Goal: Task Accomplishment & Management: Manage account settings

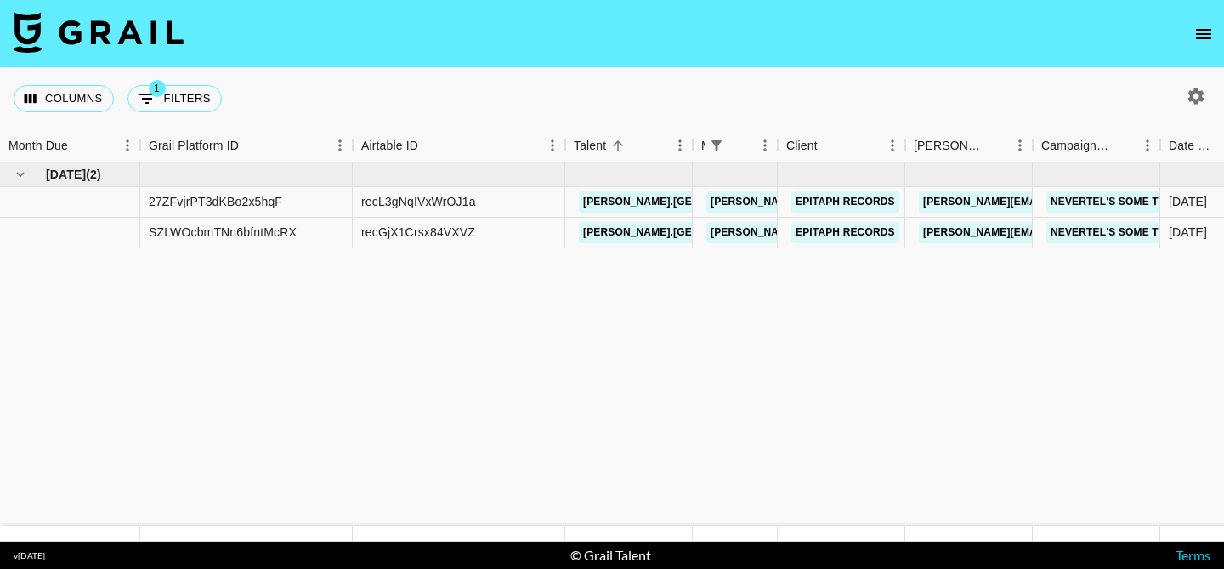
click at [1205, 37] on icon "open drawer" at bounding box center [1203, 34] width 15 height 10
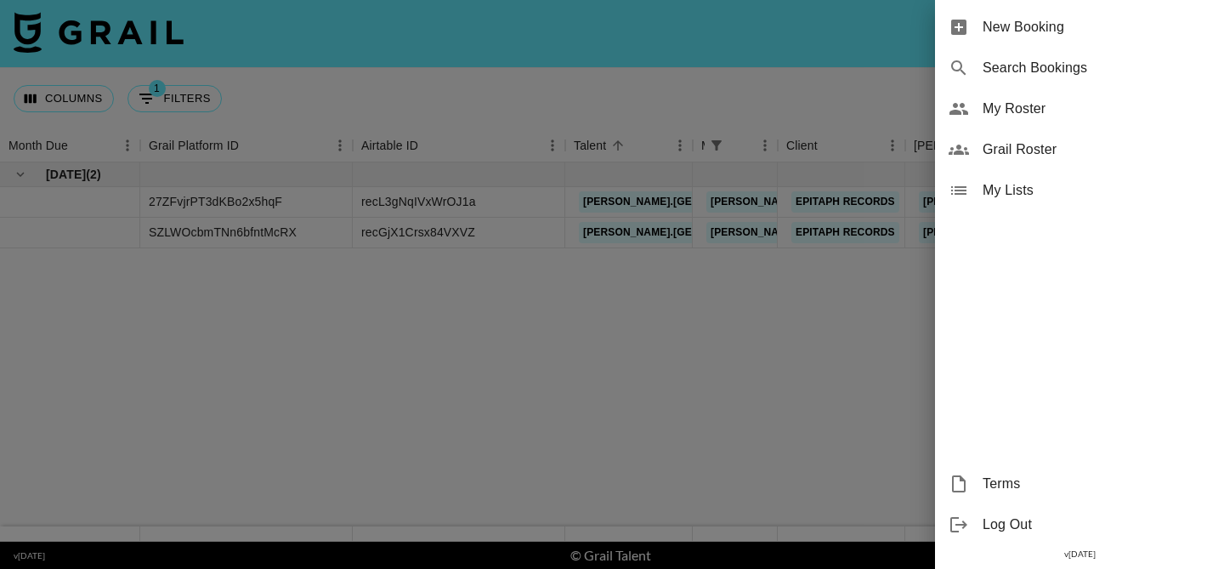
click at [1136, 115] on span "My Roster" at bounding box center [1097, 109] width 228 height 20
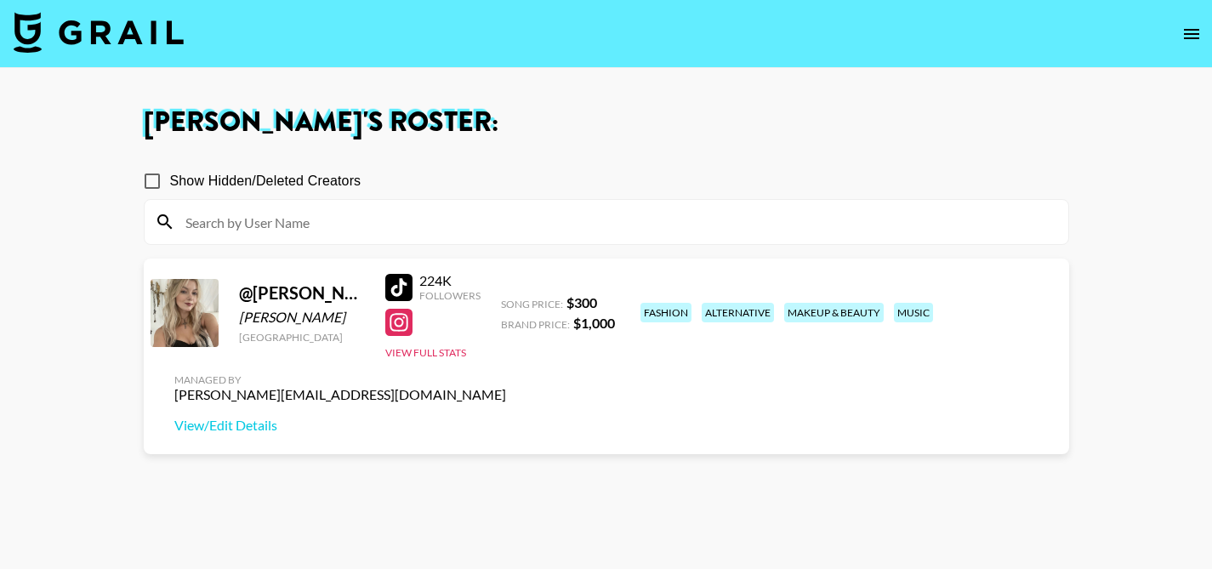
click at [393, 283] on div at bounding box center [398, 287] width 27 height 27
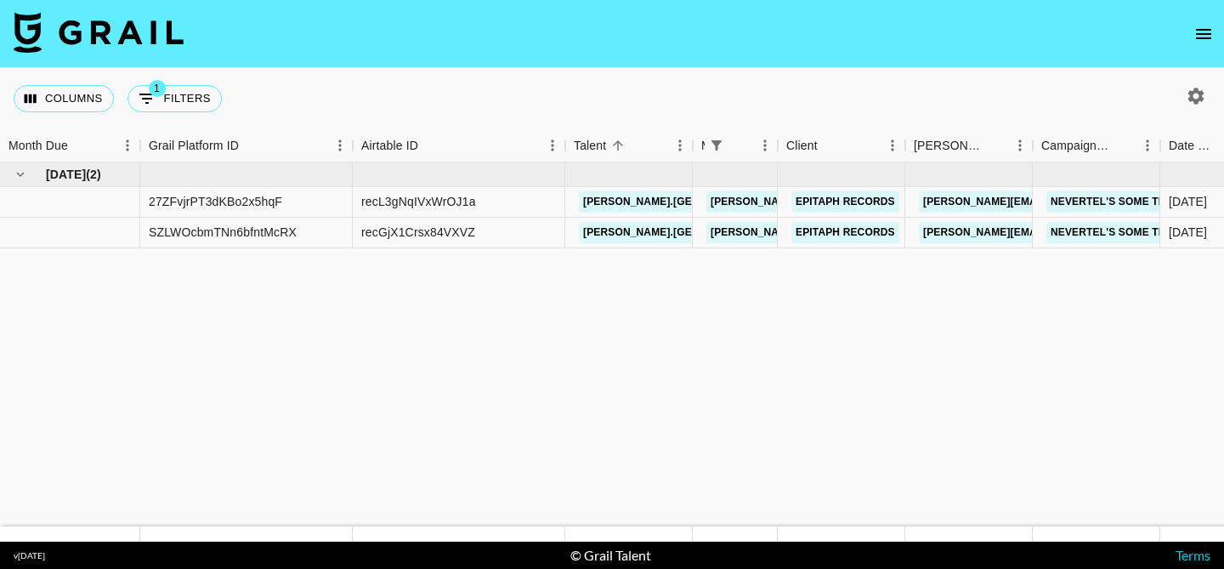
click at [1194, 32] on icon "open drawer" at bounding box center [1204, 34] width 20 height 20
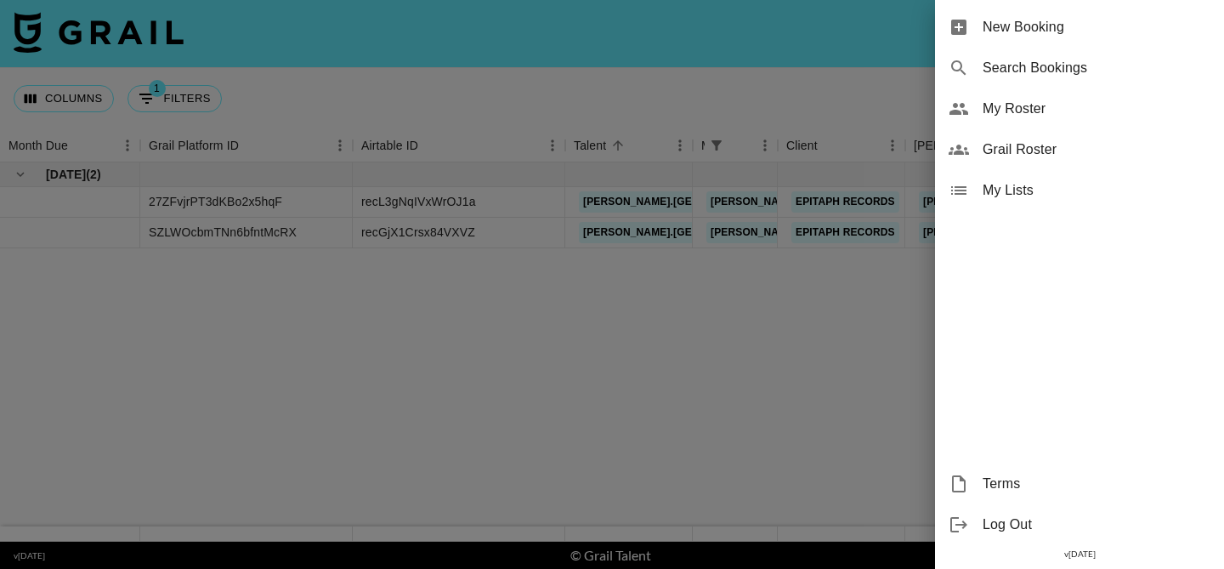
click at [1067, 152] on span "Grail Roster" at bounding box center [1097, 149] width 228 height 20
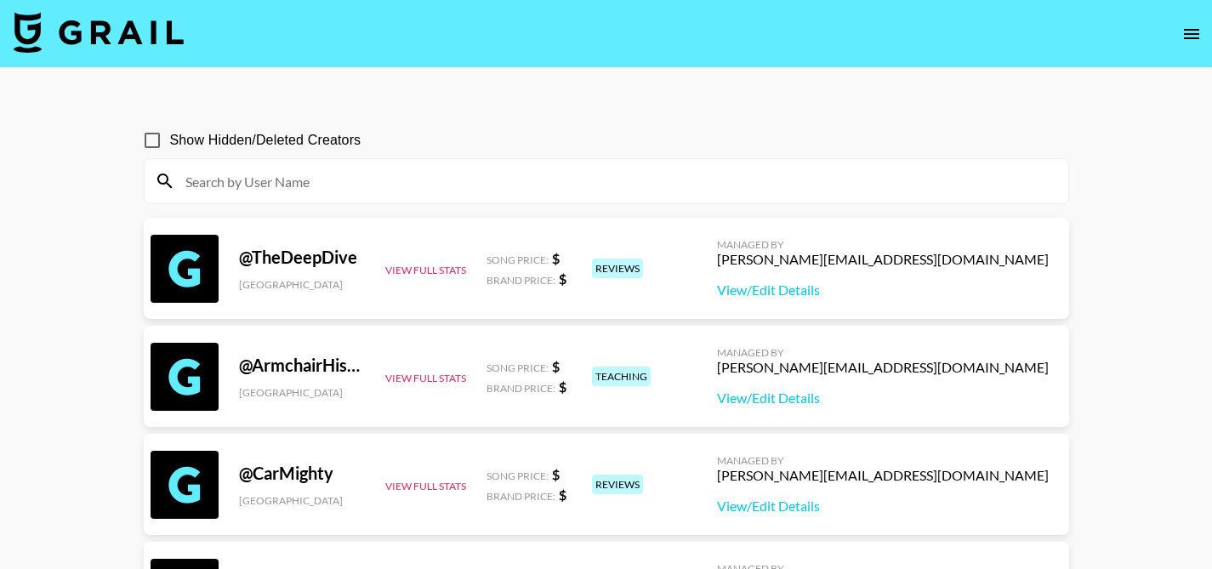
click at [145, 138] on input "Show Hidden/Deleted Creators" at bounding box center [152, 140] width 36 height 36
checkbox input "true"
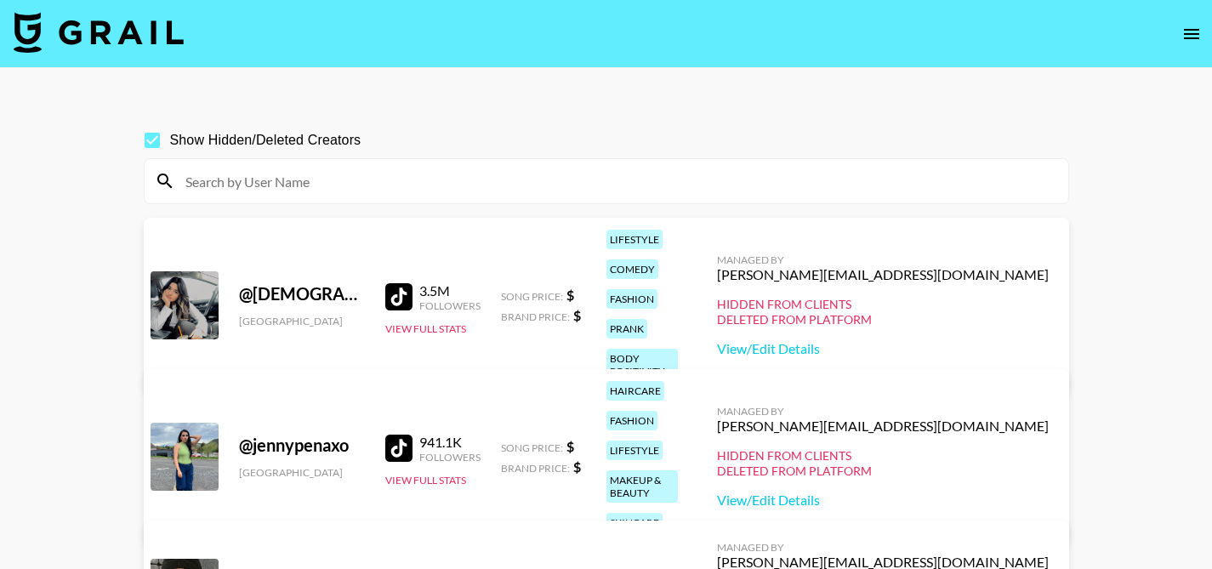
click at [239, 175] on input at bounding box center [616, 180] width 883 height 27
paste input "tausbxmjz2x"
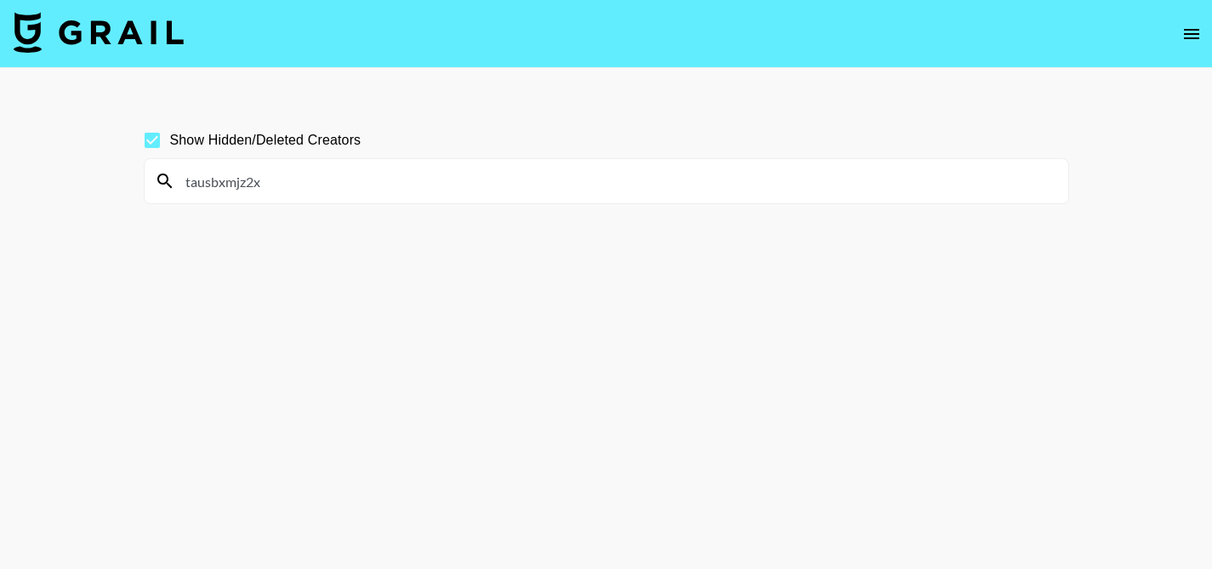
click at [570, 173] on input "tausbxmjz2x" at bounding box center [616, 180] width 883 height 27
click at [570, 170] on input "tausbxmjz2x" at bounding box center [616, 180] width 883 height 27
paste input "scottpilgrimvsintimacy"
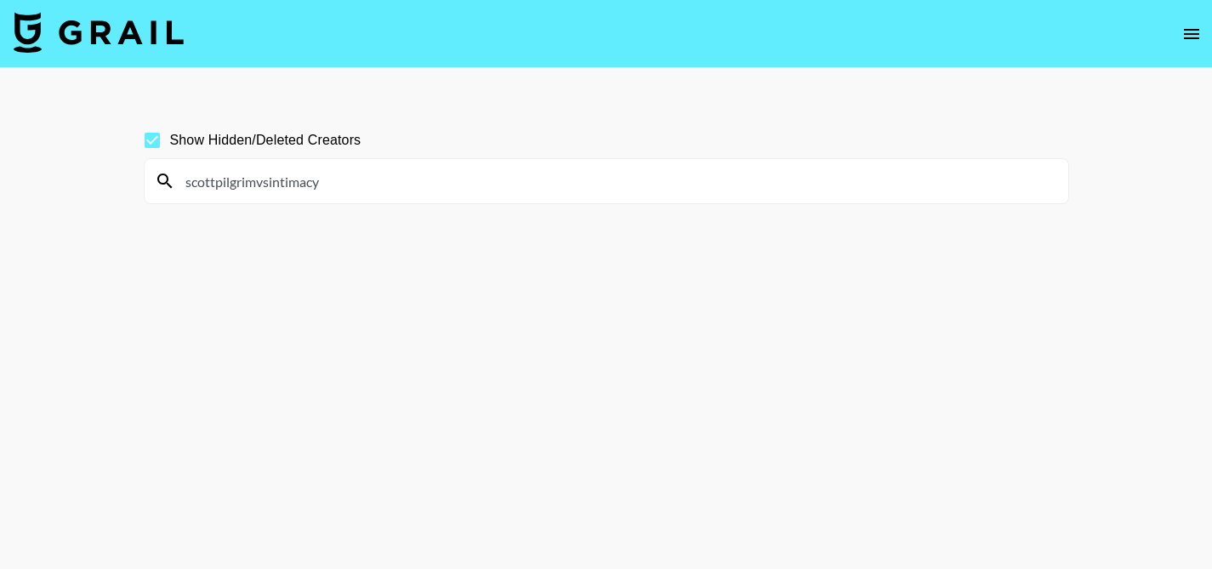
click at [370, 188] on input "scottpilgrimvsintimacy" at bounding box center [616, 180] width 883 height 27
paste input "elena.zbt"
click at [474, 187] on input "elena.zbt" at bounding box center [616, 180] width 883 height 27
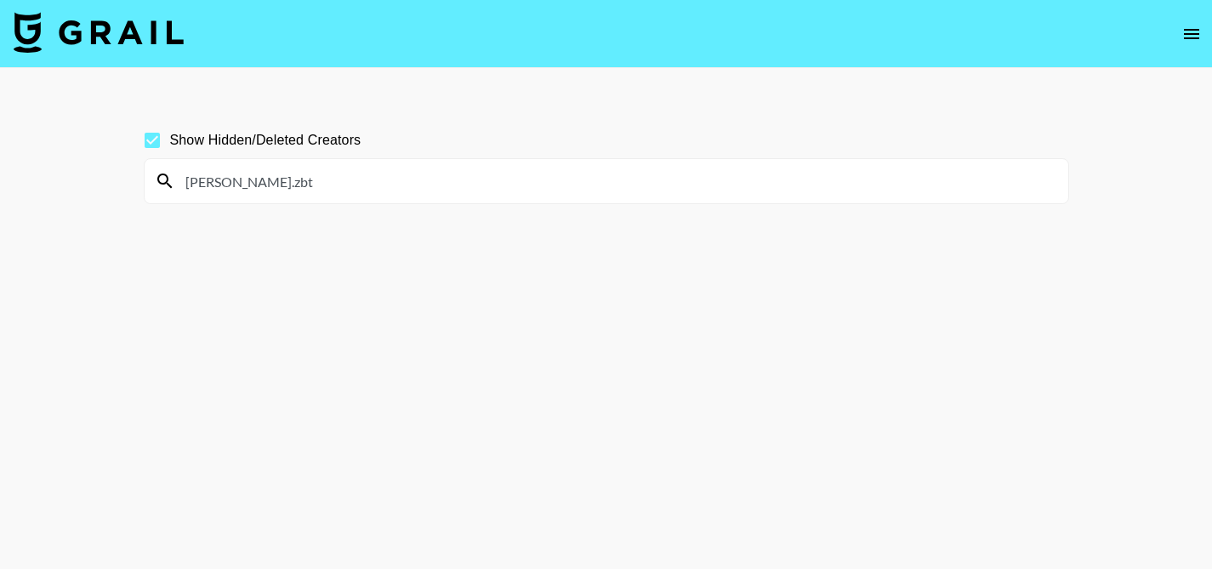
click at [474, 187] on input "elena.zbt" at bounding box center [616, 180] width 883 height 27
paste input "janawillecke"
click at [548, 179] on input "janawillecke" at bounding box center [616, 180] width 883 height 27
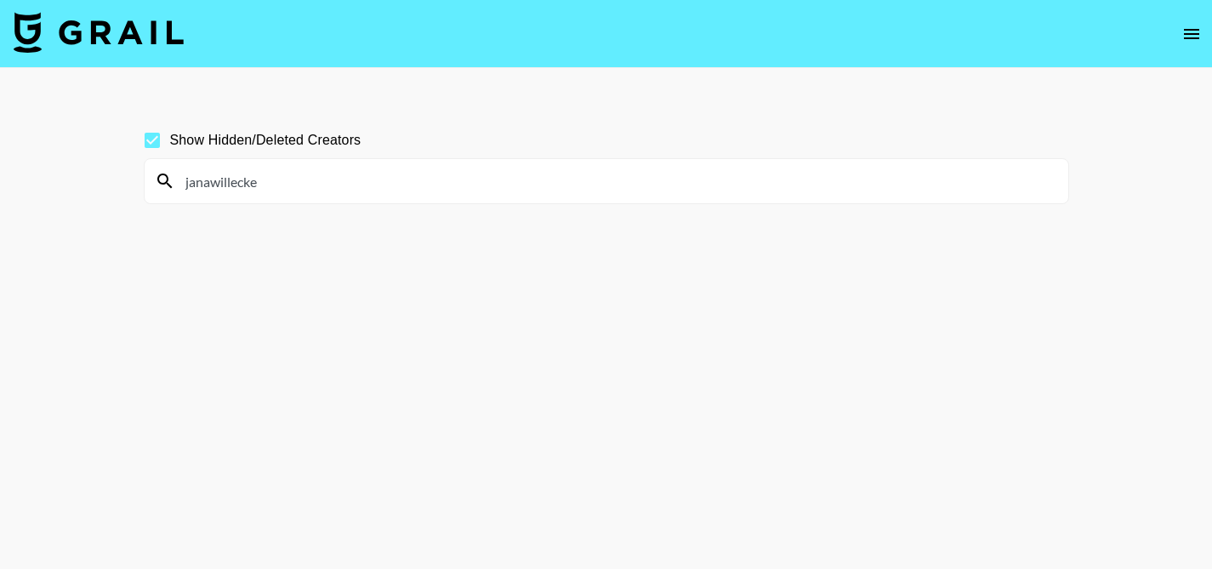
click at [548, 179] on input "janawillecke" at bounding box center [616, 180] width 883 height 27
paste input "phminhat"
click at [652, 188] on input "phminhat" at bounding box center [616, 180] width 883 height 27
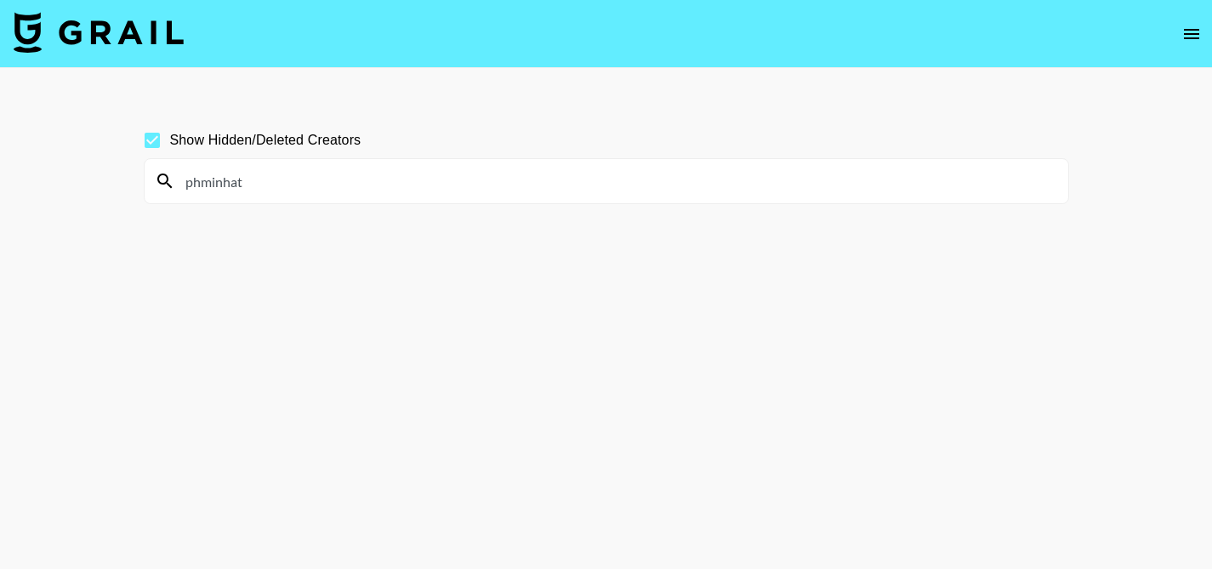
paste input "urfavcurlybrune"
click at [505, 172] on input "urfavcurlybrune" at bounding box center [616, 180] width 883 height 27
paste input "pauleendelrio_"
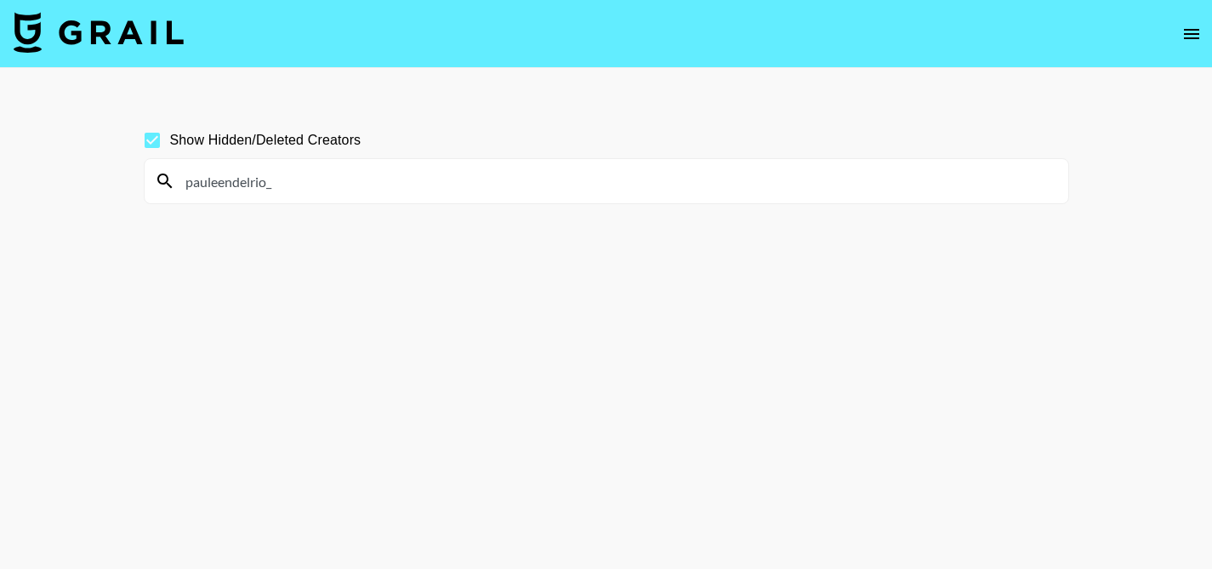
click at [468, 194] on input "pauleendelrio_" at bounding box center [616, 180] width 883 height 27
paste input "grwm.stevi"
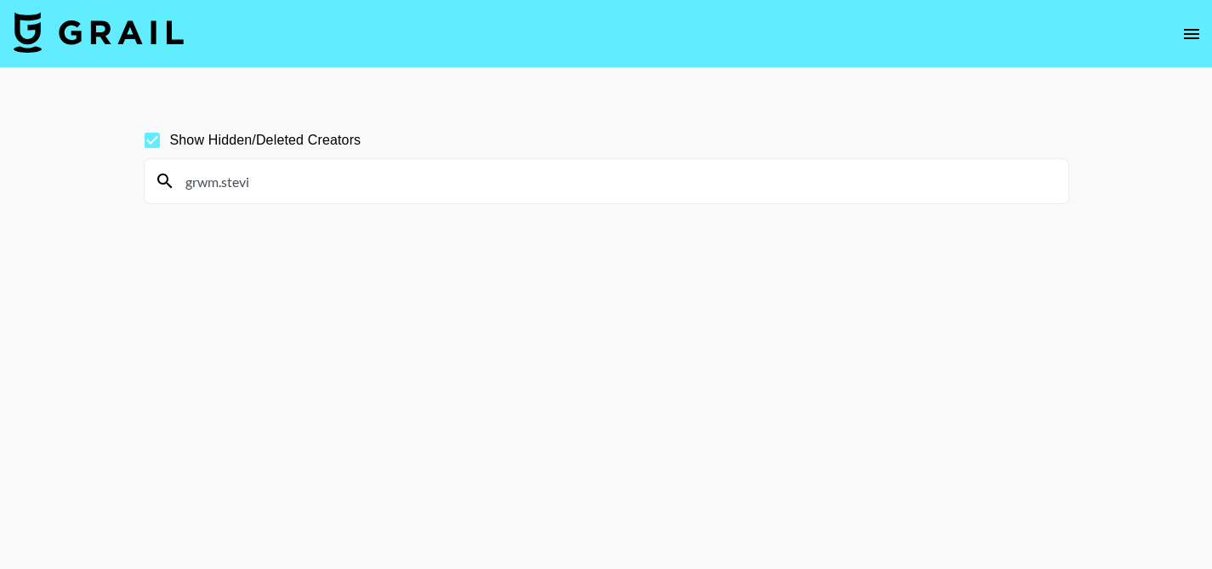
click at [619, 178] on input "grwm.stevi" at bounding box center [616, 180] width 883 height 27
paste input ".emilydavidson"
click at [417, 181] on input ".emilydavidson" at bounding box center [616, 180] width 883 height 27
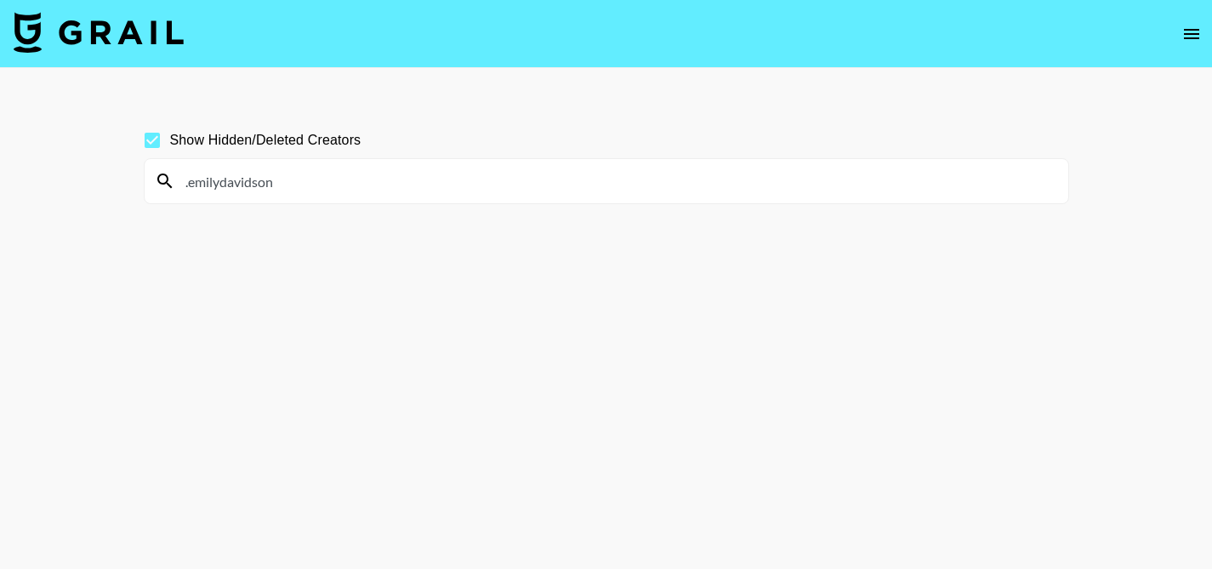
click at [417, 181] on input ".emilydavidson" at bounding box center [616, 180] width 883 height 27
paste input "offiziell.ella_imso"
click at [400, 192] on input "offiziell.ella_imso" at bounding box center [616, 180] width 883 height 27
click at [400, 190] on input "offiziell.ella_imso" at bounding box center [616, 180] width 883 height 27
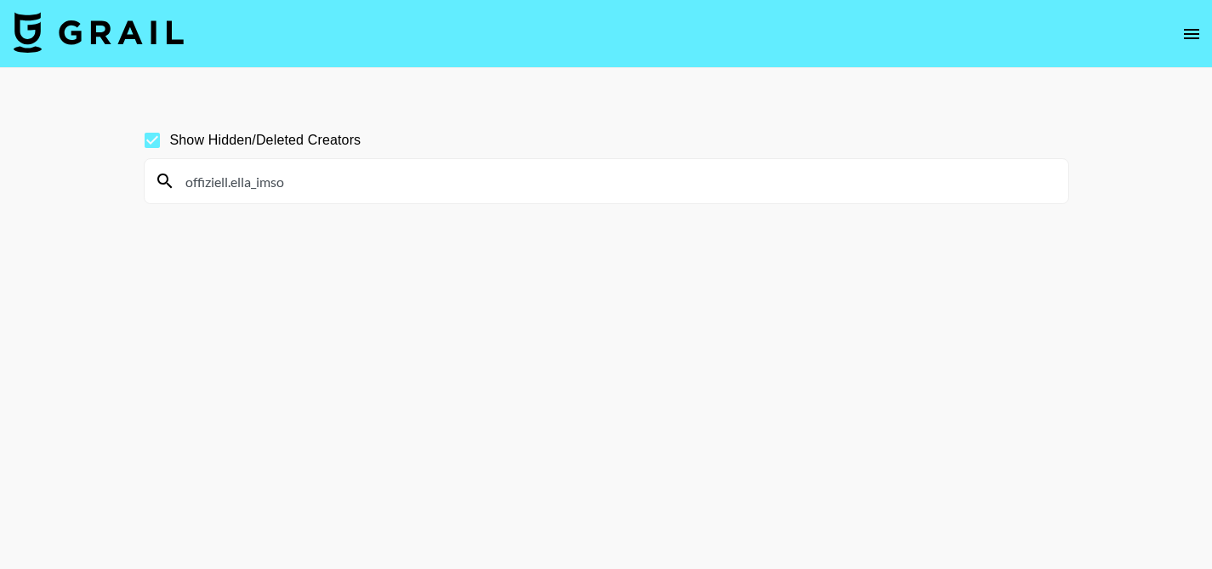
click at [400, 190] on input "offiziell.ella_imso" at bounding box center [616, 180] width 883 height 27
paste input "kirstensoch"
click at [464, 188] on input "kirstensoch" at bounding box center [616, 180] width 883 height 27
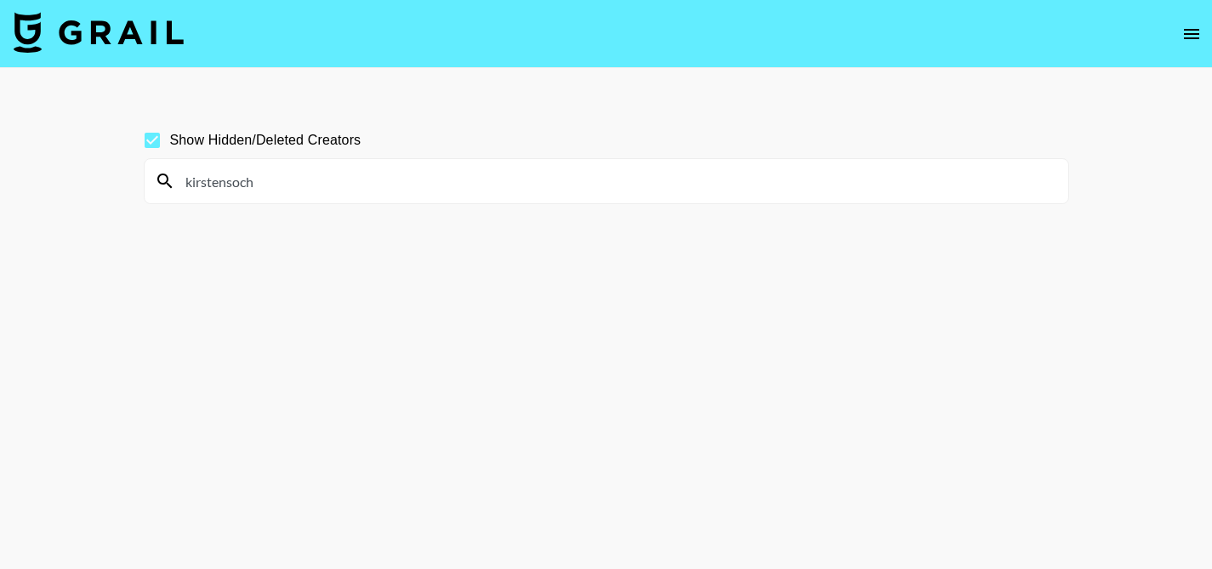
click at [464, 188] on input "kirstensoch" at bounding box center [616, 180] width 883 height 27
paste input "eleenalexandra"
type input "eleenalexandra"
click at [112, 30] on img at bounding box center [99, 32] width 170 height 41
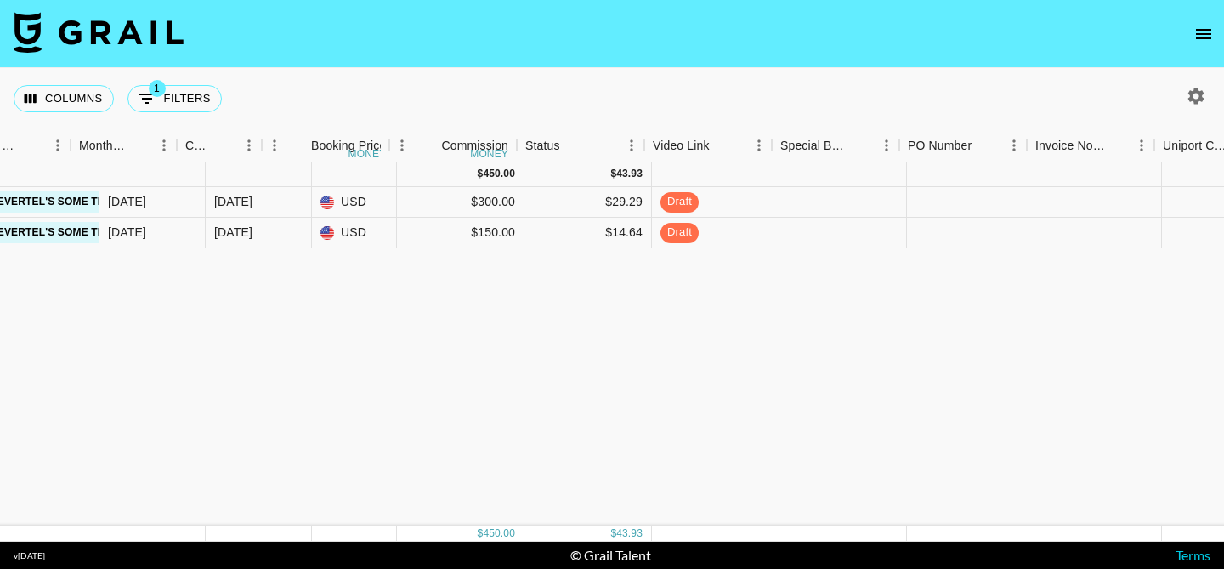
scroll to position [0, 1466]
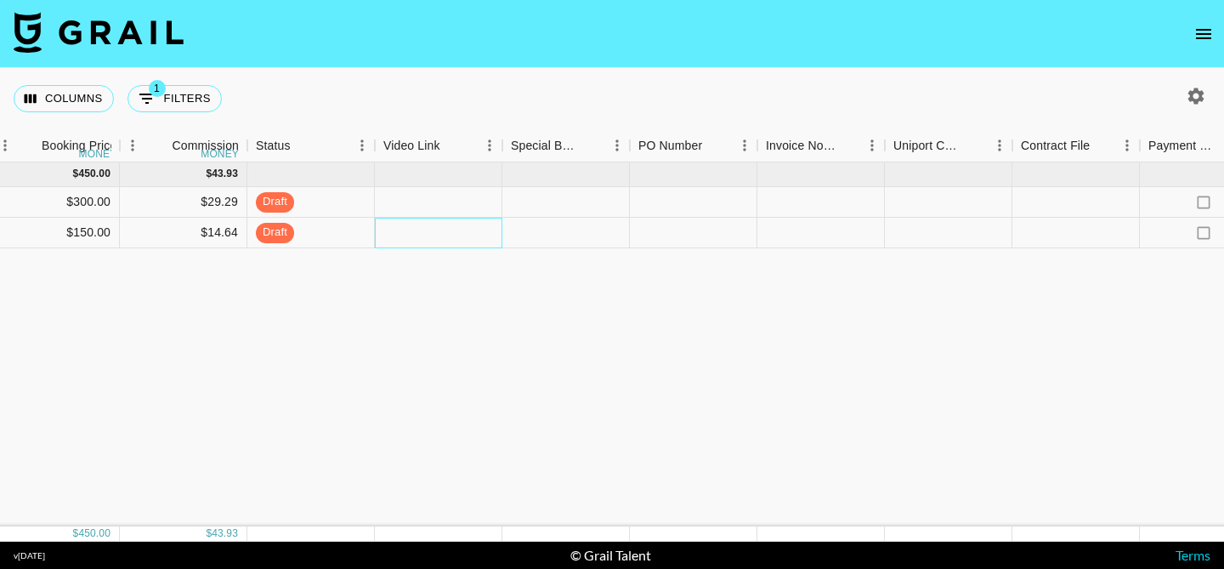
click at [443, 230] on div at bounding box center [439, 233] width 128 height 31
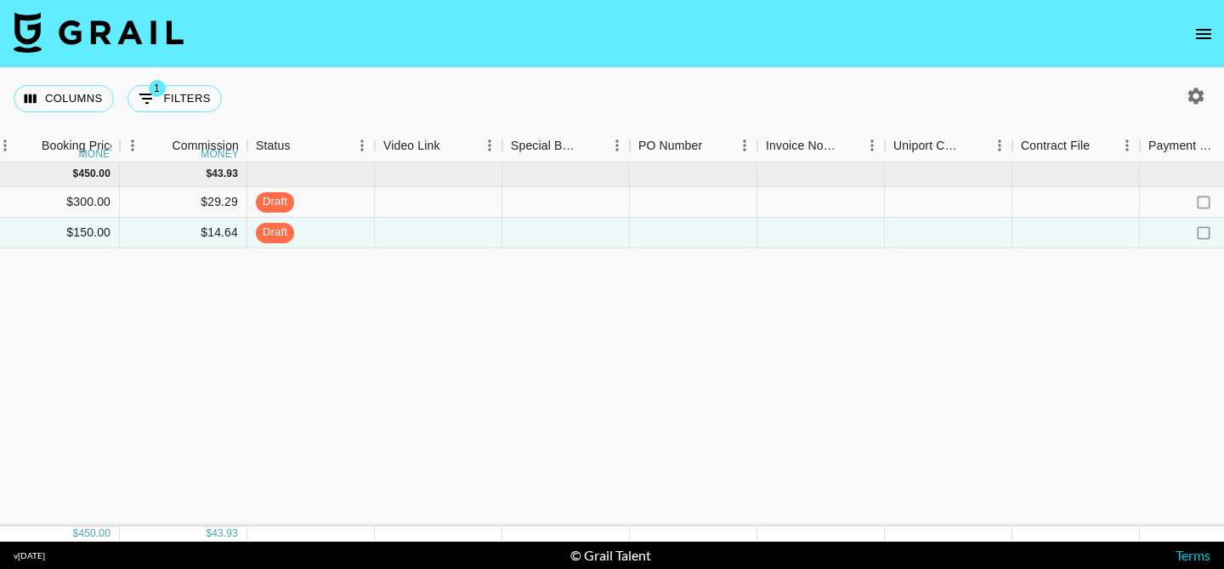
click at [430, 316] on div "Aug '25 ( 2 ) $ 450.00 $ 43.93 27ZFvjrPT3dKBo2x5hqF recL3gNqIVxWrOJ1a sadie.bro…" at bounding box center [62, 344] width 3056 height 364
click at [435, 239] on div at bounding box center [439, 233] width 128 height 31
type input "[URL][DOMAIN_NAME]"
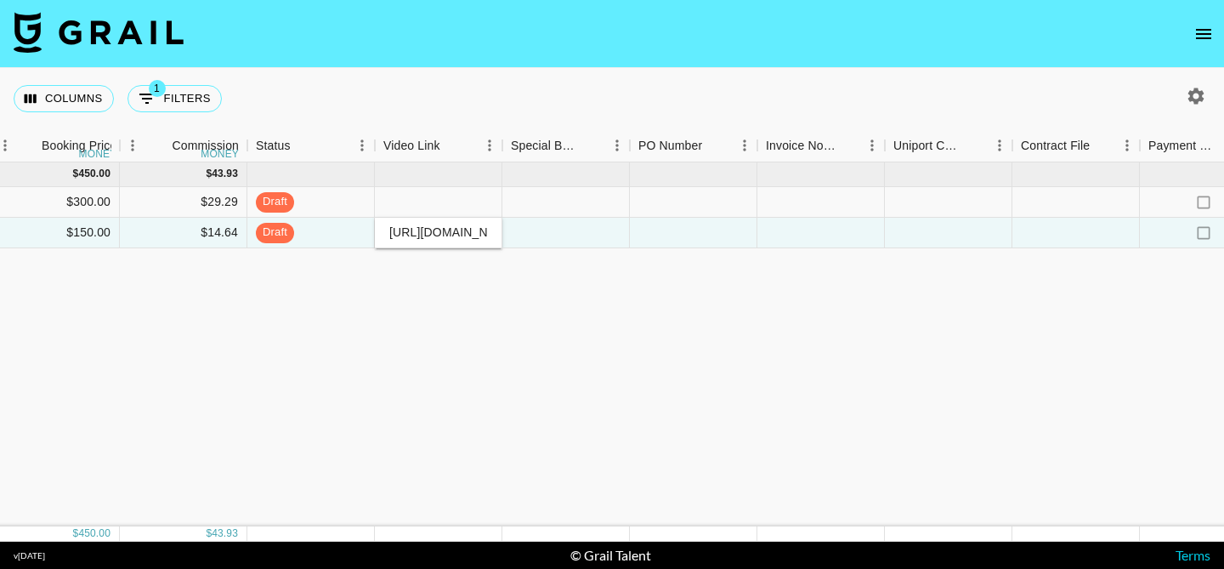
scroll to position [0, 314]
click at [521, 290] on div "Aug '25 ( 2 ) $ 450.00 $ 43.93 27ZFvjrPT3dKBo2x5hqF recL3gNqIVxWrOJ1a sadie.bro…" at bounding box center [62, 344] width 3056 height 364
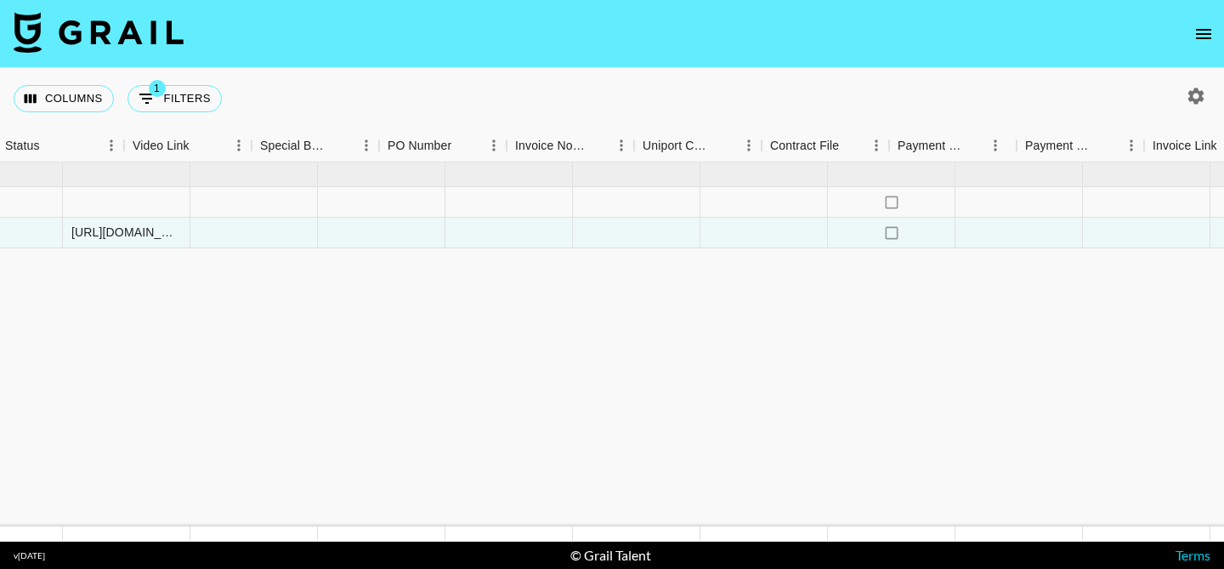
scroll to position [0, 1832]
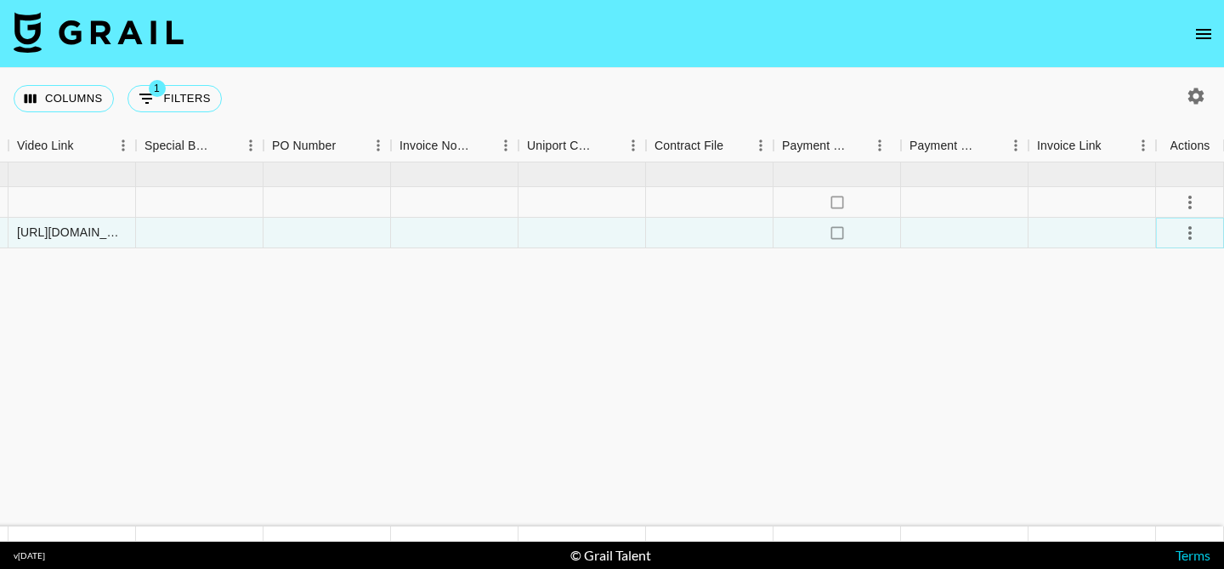
click at [1184, 235] on icon "select merge strategy" at bounding box center [1190, 233] width 20 height 20
click at [1150, 394] on div "Approve" at bounding box center [1153, 392] width 52 height 20
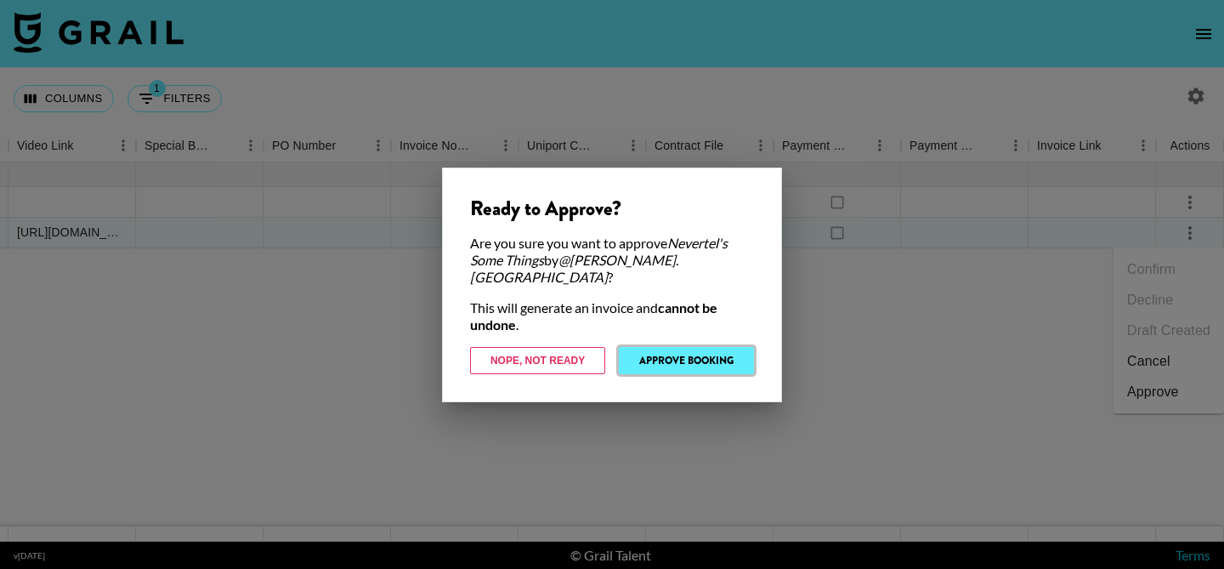
click at [723, 355] on button "Approve Booking" at bounding box center [686, 360] width 135 height 27
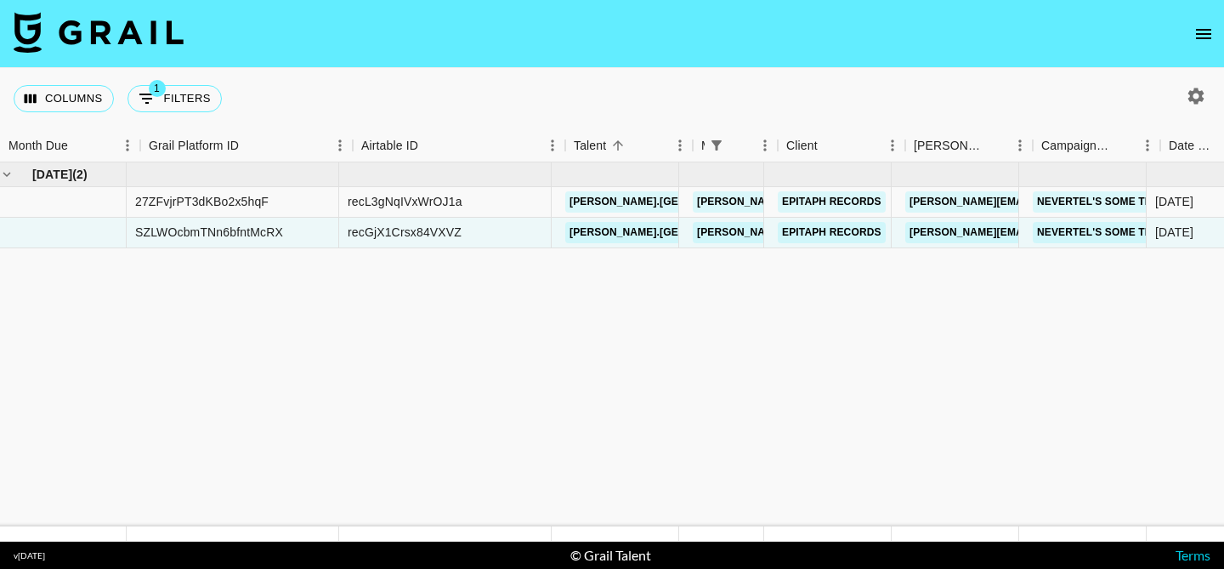
scroll to position [0, 0]
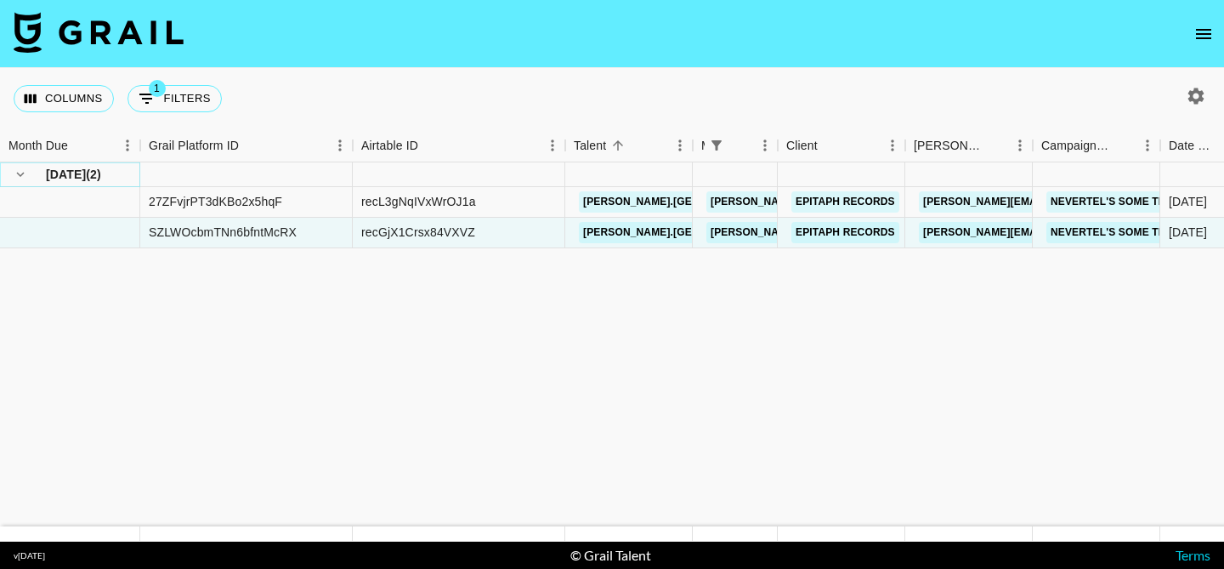
click at [19, 174] on icon "hide children" at bounding box center [21, 174] width 8 height 5
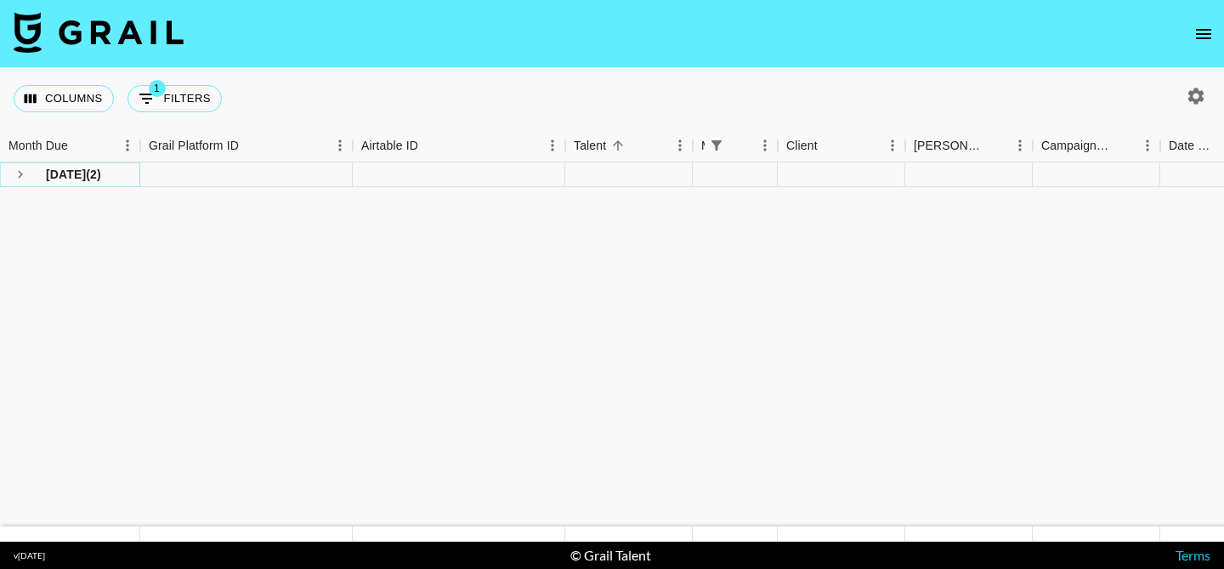
click at [19, 174] on icon "see children" at bounding box center [20, 174] width 15 height 15
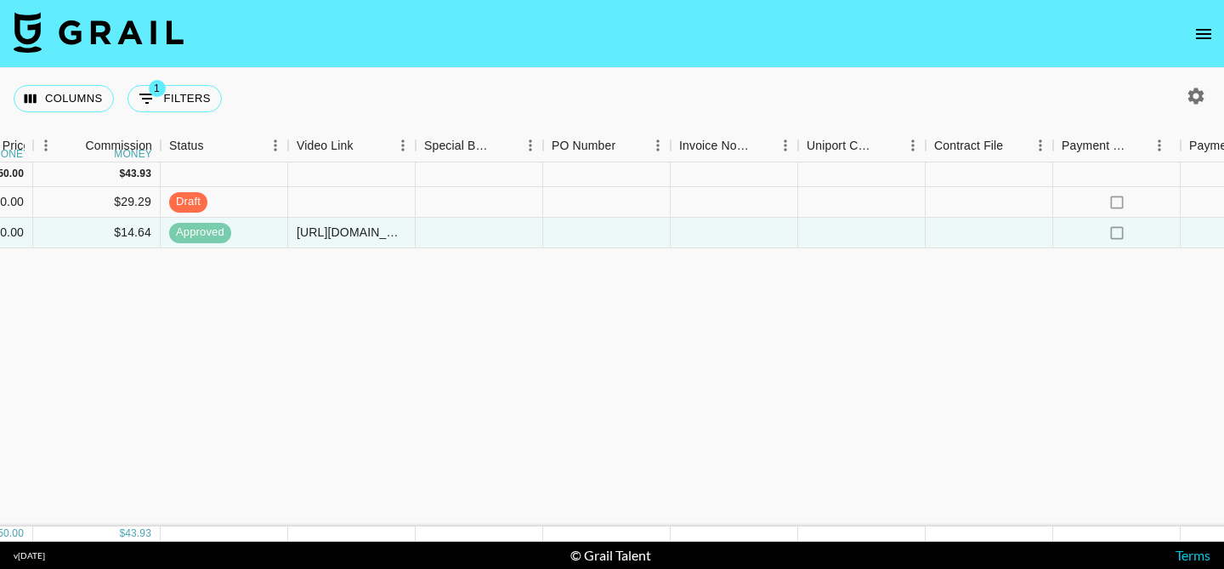
scroll to position [0, 1832]
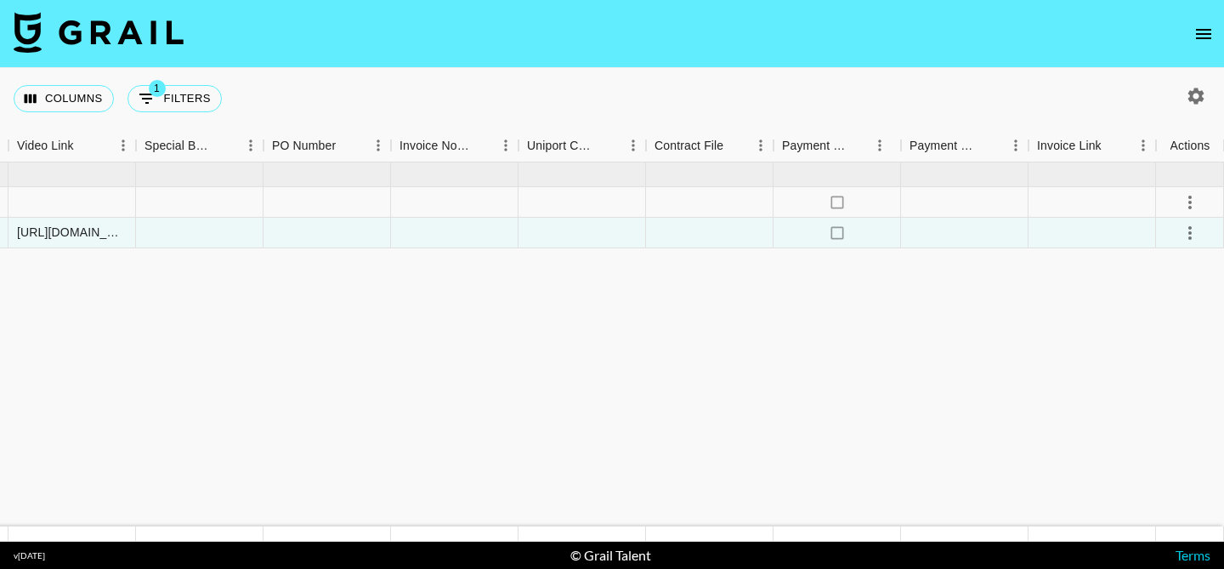
click at [1188, 92] on icon "button" at bounding box center [1196, 96] width 20 height 20
select select "May '25"
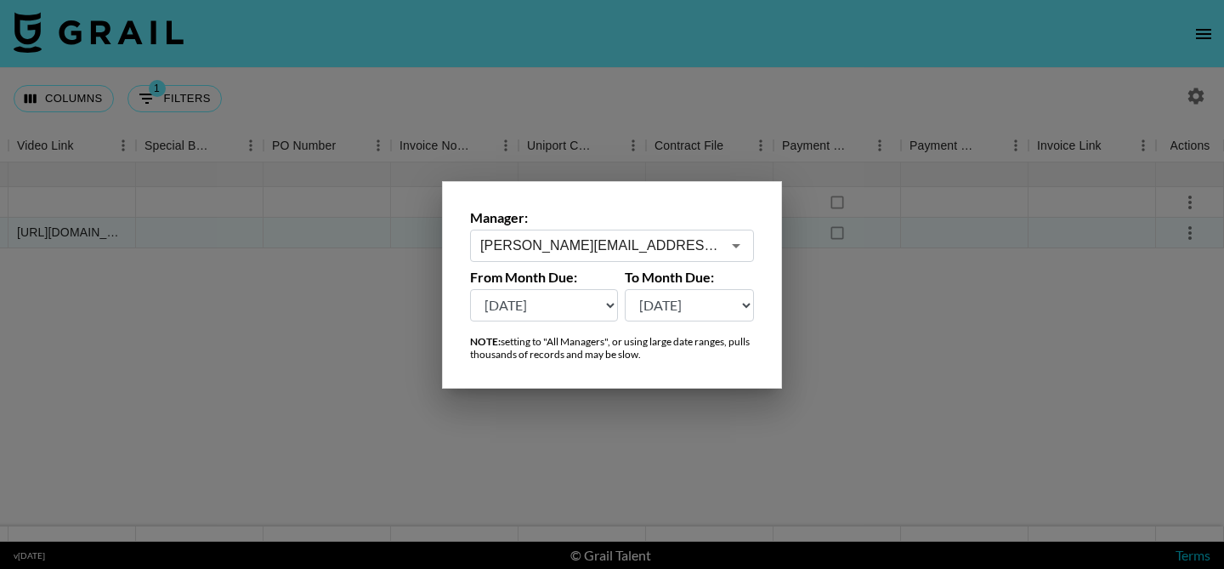
click at [979, 309] on div at bounding box center [612, 284] width 1224 height 569
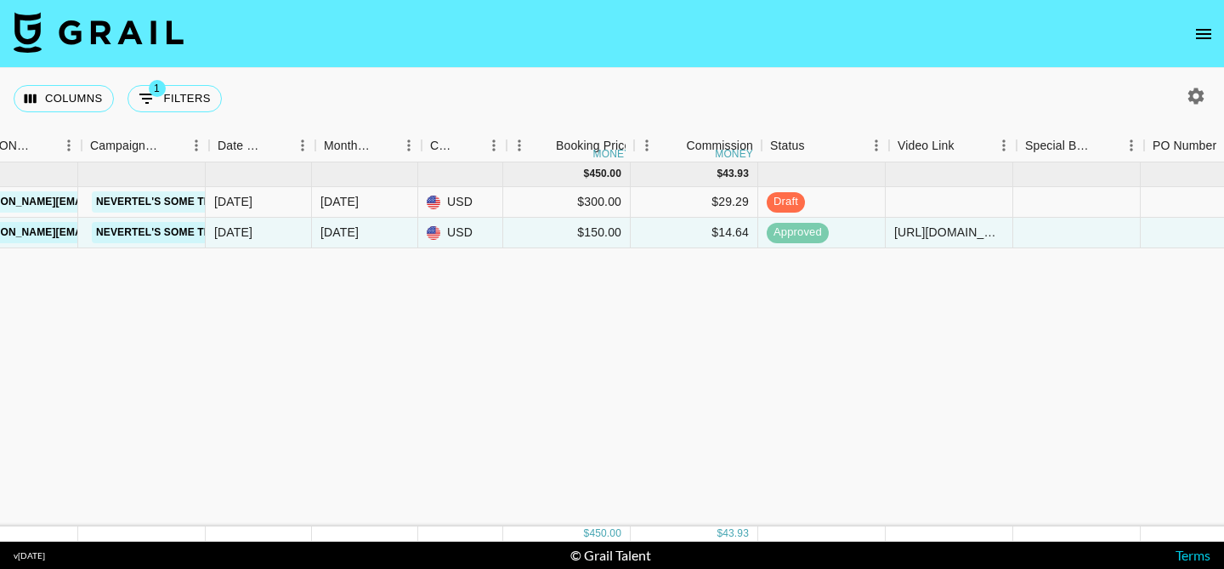
scroll to position [0, 946]
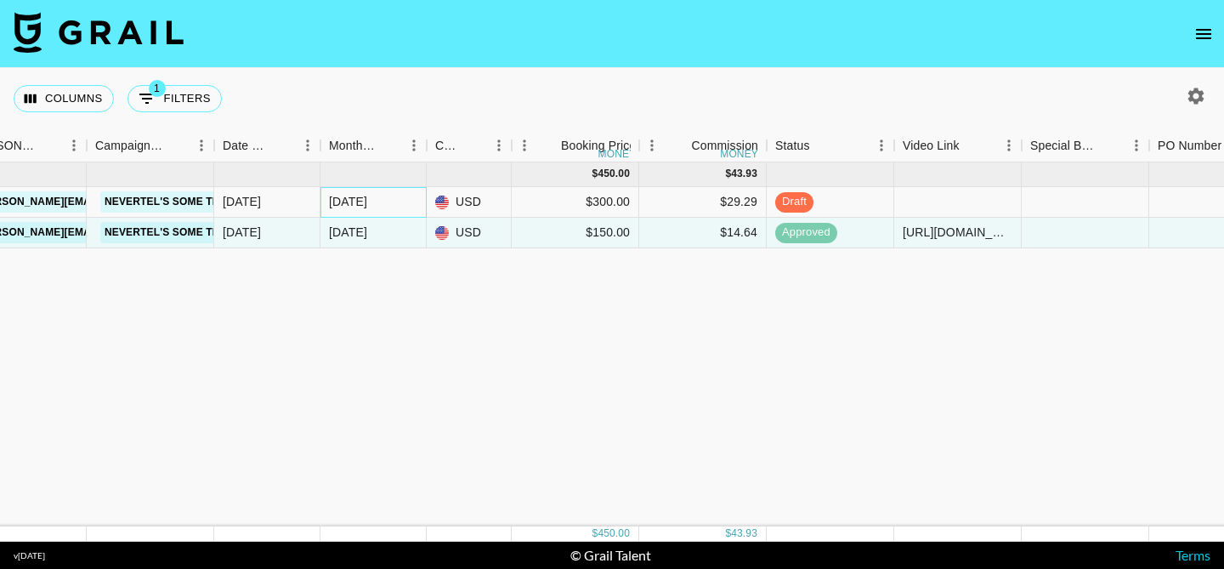
click at [355, 202] on div "Aug '25" at bounding box center [348, 201] width 38 height 17
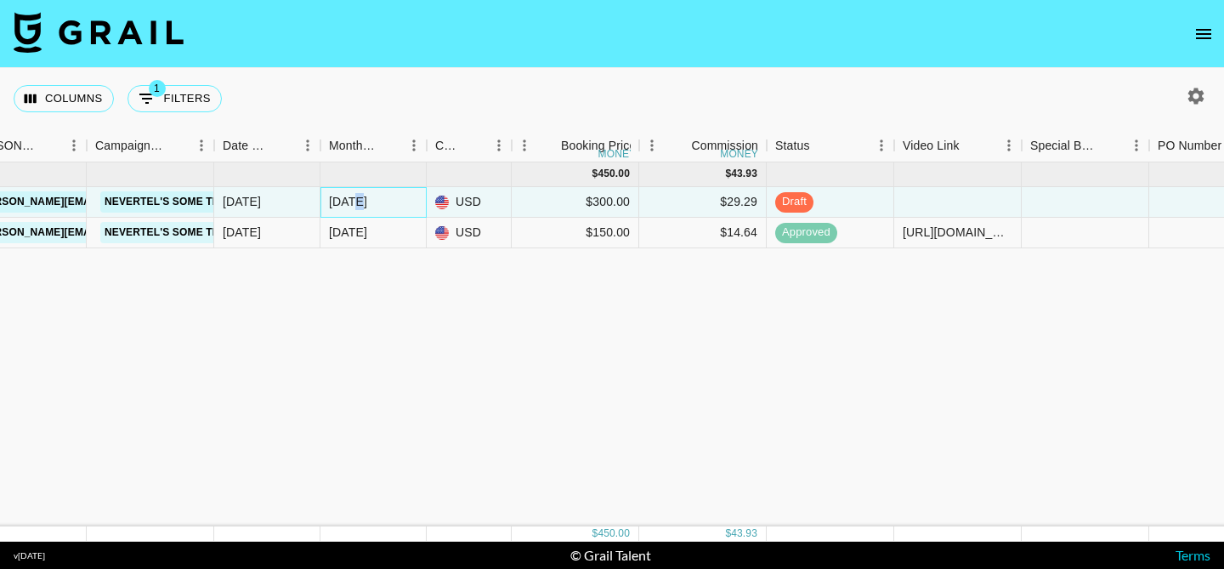
click at [355, 202] on div "Aug '25" at bounding box center [348, 201] width 38 height 17
click at [355, 202] on body "Columns 1 Filters + Booking Month Due Grail Platform ID Airtable ID Talent Mana…" at bounding box center [612, 284] width 1224 height 569
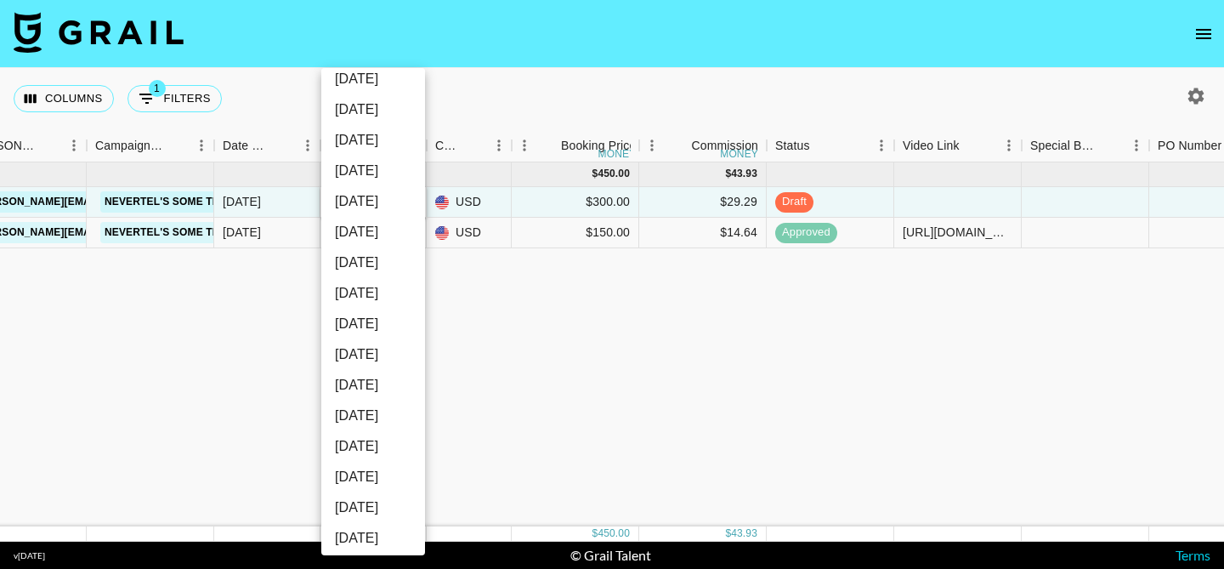
scroll to position [226, 0]
click at [366, 227] on li "Aug '25" at bounding box center [373, 231] width 104 height 31
type input "Aug '25"
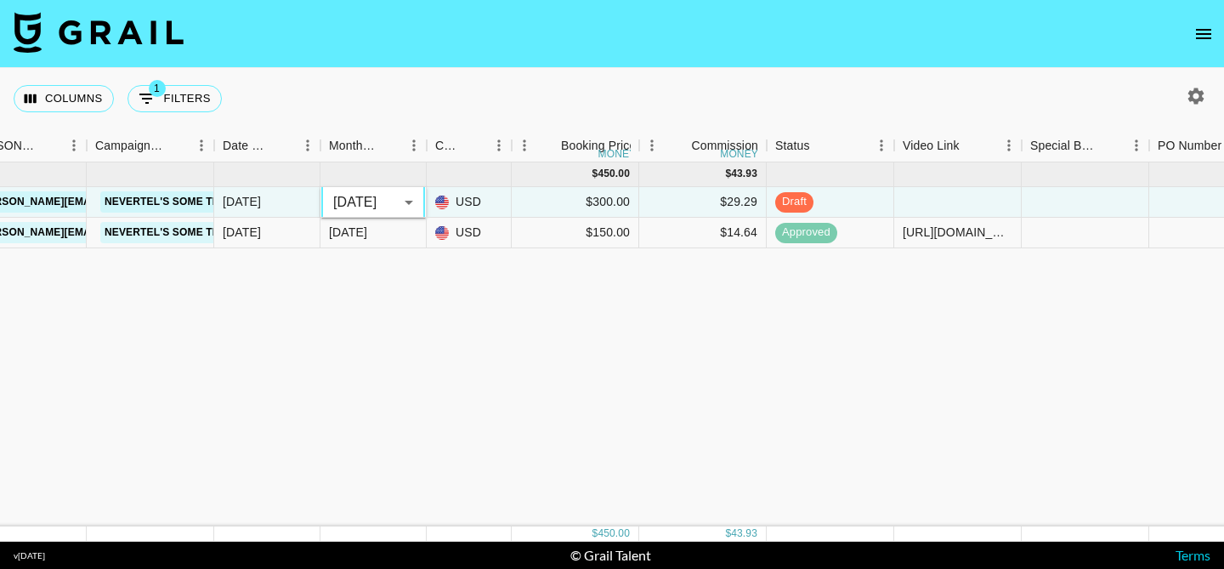
click at [290, 280] on div "Aug '25 ( 2 ) $ 450.00 $ 43.93 27ZFvjrPT3dKBo2x5hqF recL3gNqIVxWrOJ1a sadie.bro…" at bounding box center [582, 344] width 3056 height 364
click at [467, 296] on div "Aug '25 ( 2 ) $ 450.00 $ 43.93 27ZFvjrPT3dKBo2x5hqF recL3gNqIVxWrOJ1a sadie.bro…" at bounding box center [582, 344] width 3056 height 364
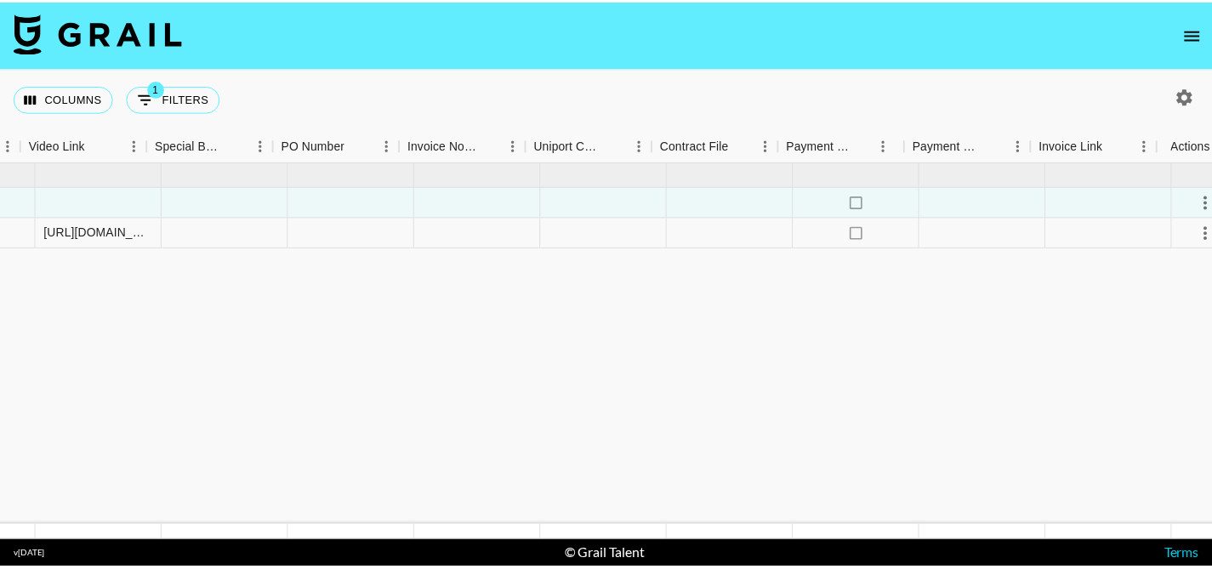
scroll to position [0, 1832]
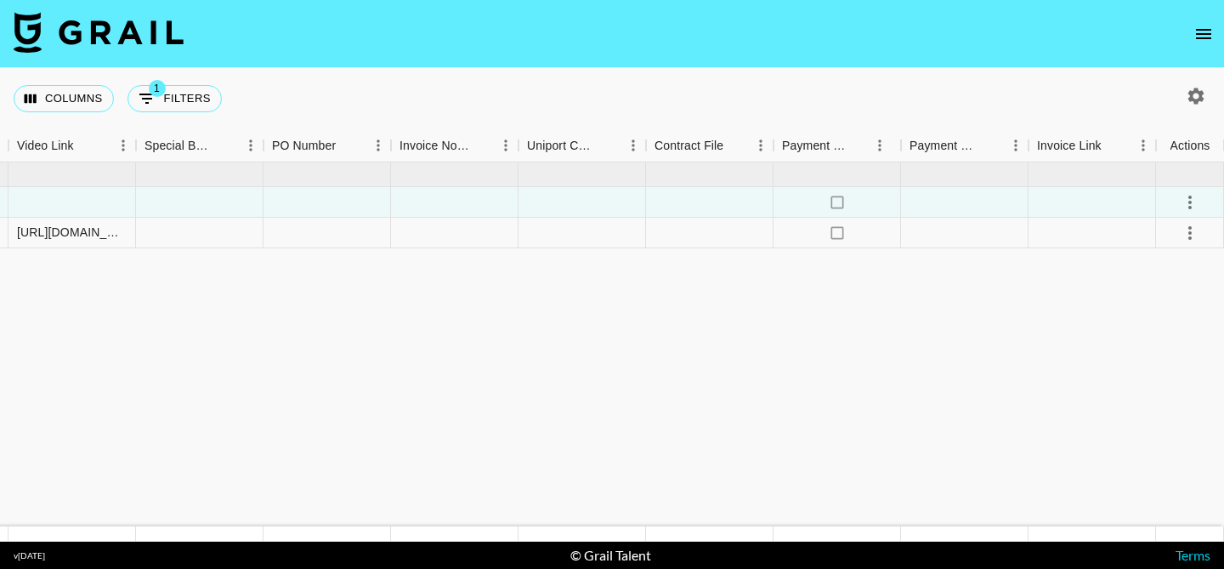
click at [1197, 37] on icon "open drawer" at bounding box center [1203, 34] width 15 height 10
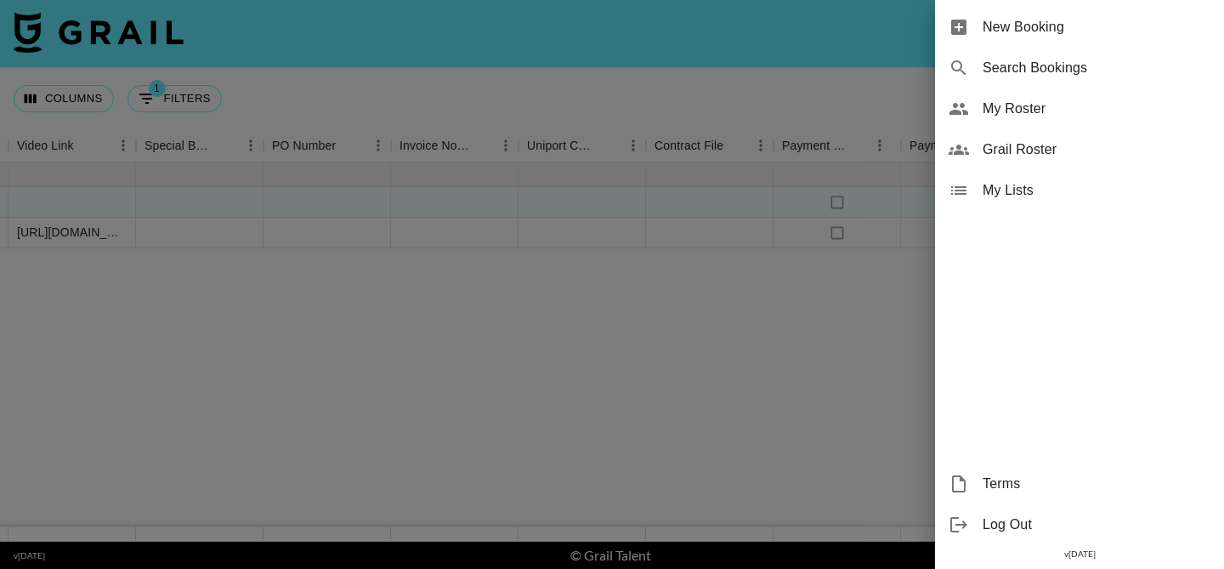
click at [1078, 139] on span "Grail Roster" at bounding box center [1097, 149] width 228 height 20
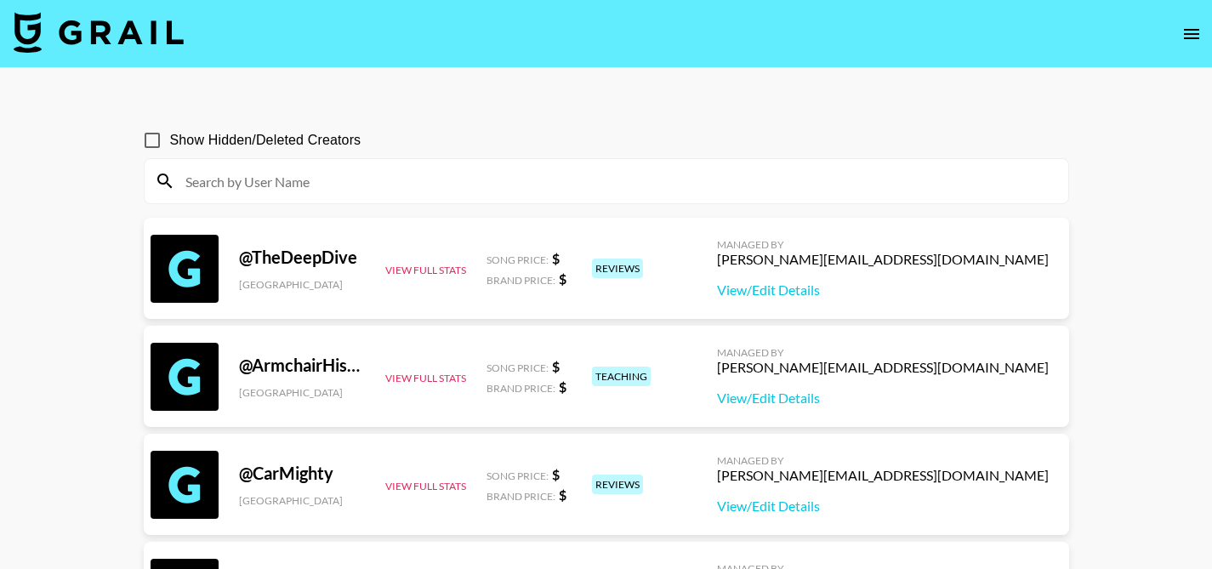
click at [151, 140] on input "Show Hidden/Deleted Creators" at bounding box center [152, 140] width 36 height 36
checkbox input "true"
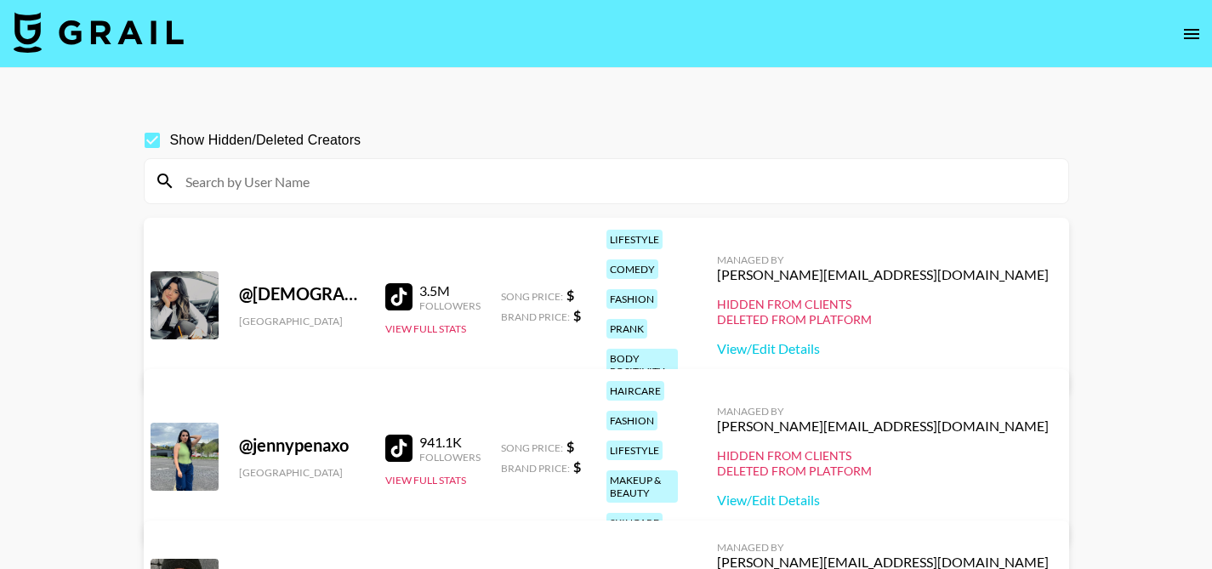
click at [238, 173] on input at bounding box center [616, 180] width 883 height 27
paste input "mvnav"
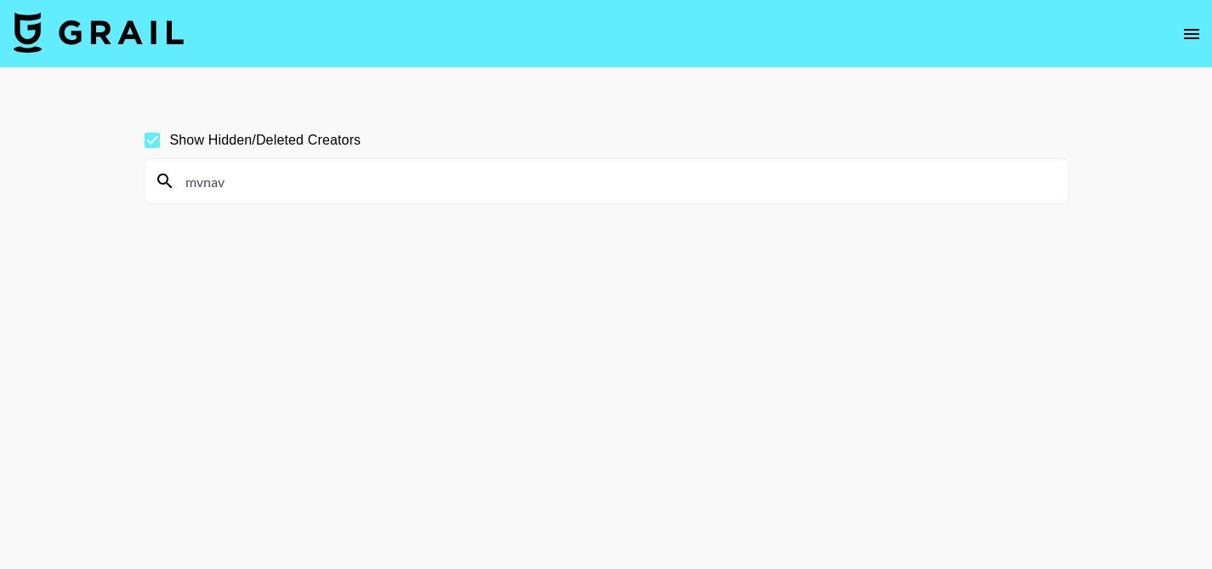
type input "mvnav"
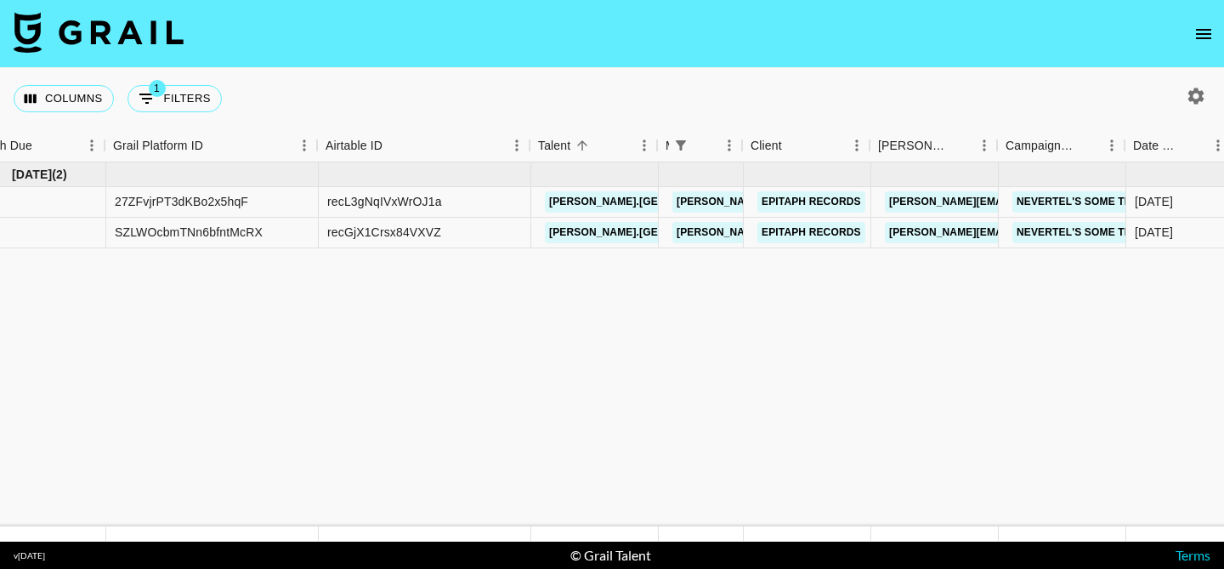
scroll to position [0, 36]
click at [1052, 197] on link "Nevertel's Some Things" at bounding box center [1086, 201] width 150 height 21
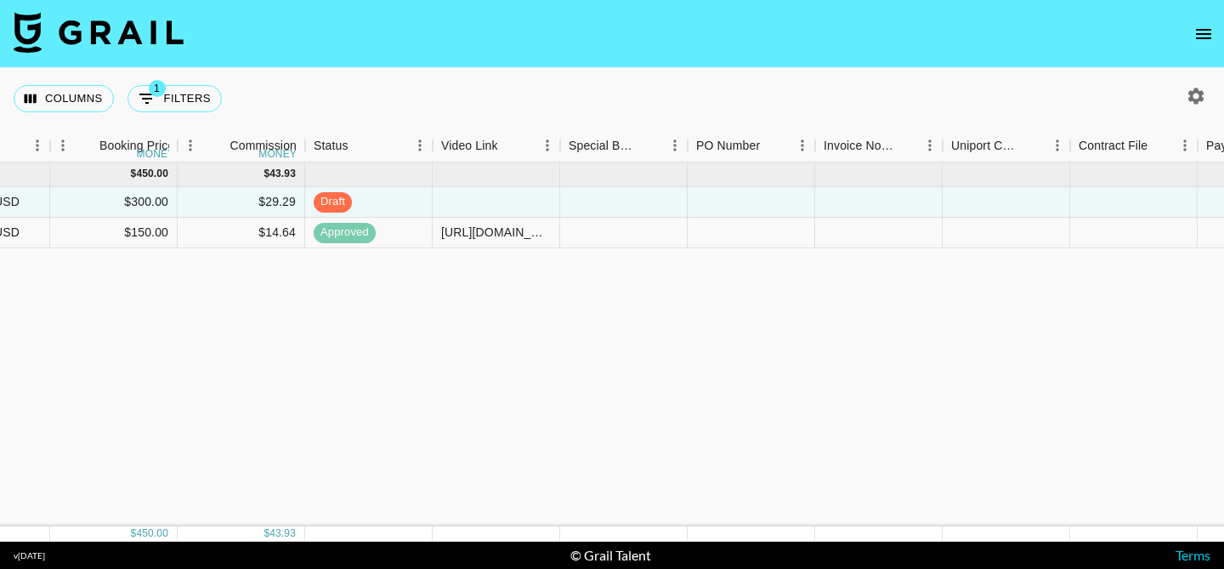
scroll to position [0, 1439]
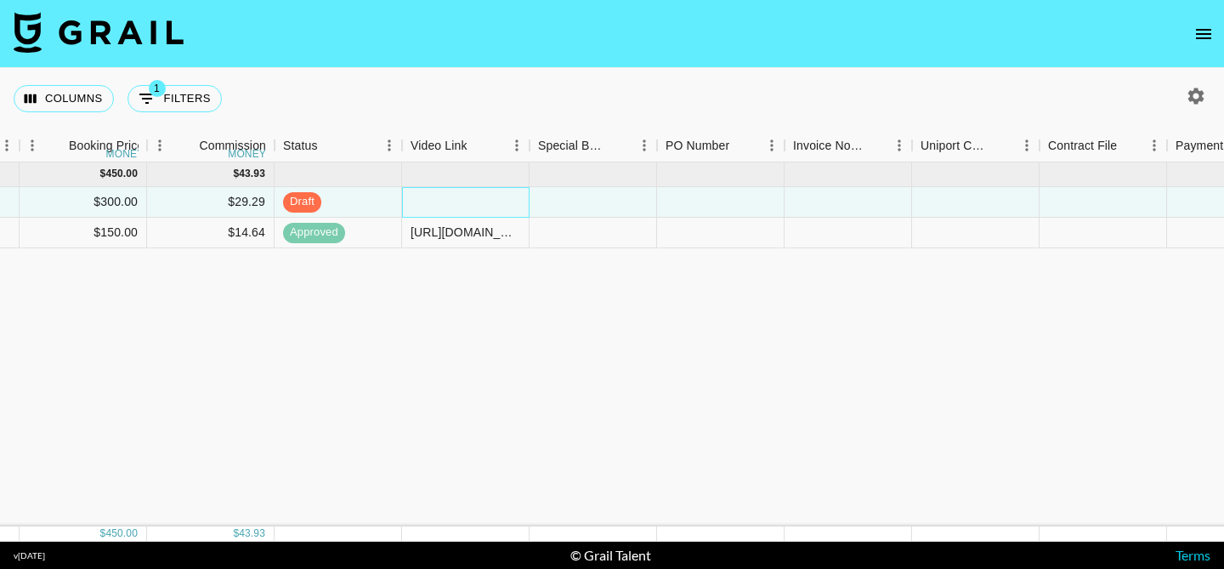
click at [460, 196] on div at bounding box center [466, 202] width 128 height 31
click at [460, 196] on input "text" at bounding box center [465, 202] width 125 height 14
type input "https://www.tiktok.com/@sadie.brooklyn/video/7537774683618282807?_r=1&_t=ZT-8yp…"
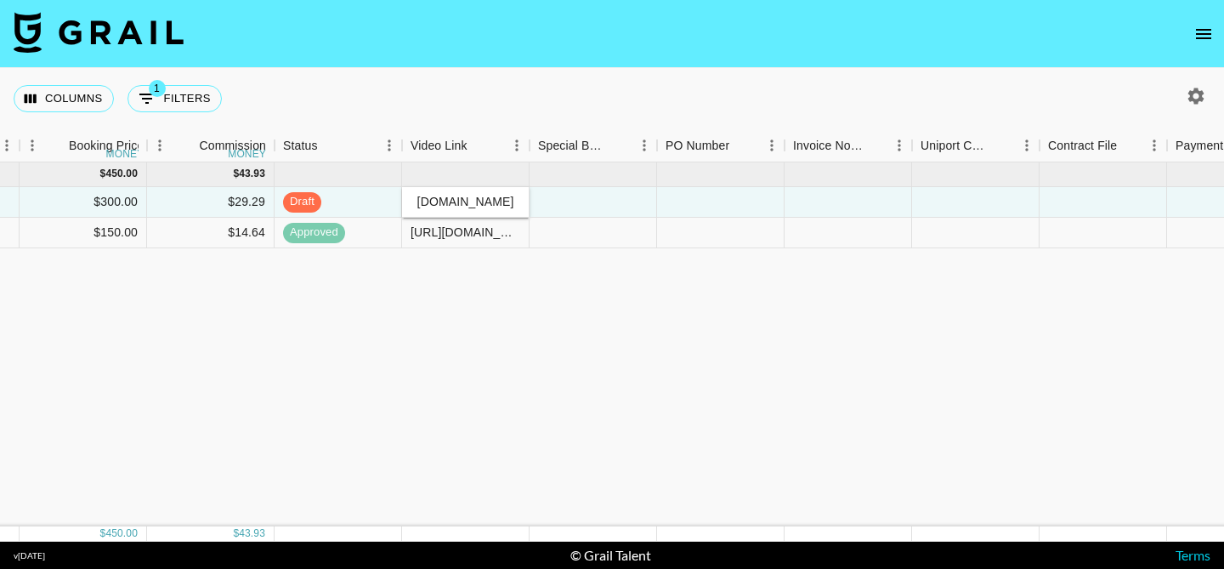
click at [452, 301] on div "Aug '25 ( 2 ) $ 450.00 $ 43.93 27ZFvjrPT3dKBo2x5hqF recL3gNqIVxWrOJ1a sadie.bro…" at bounding box center [89, 344] width 3056 height 364
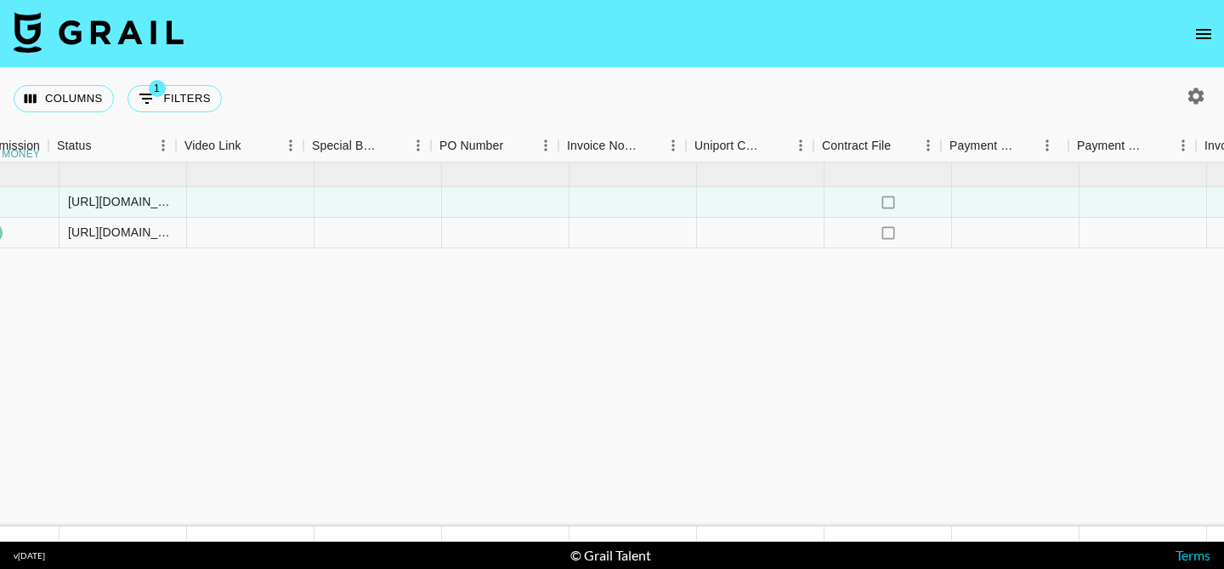
scroll to position [0, 1832]
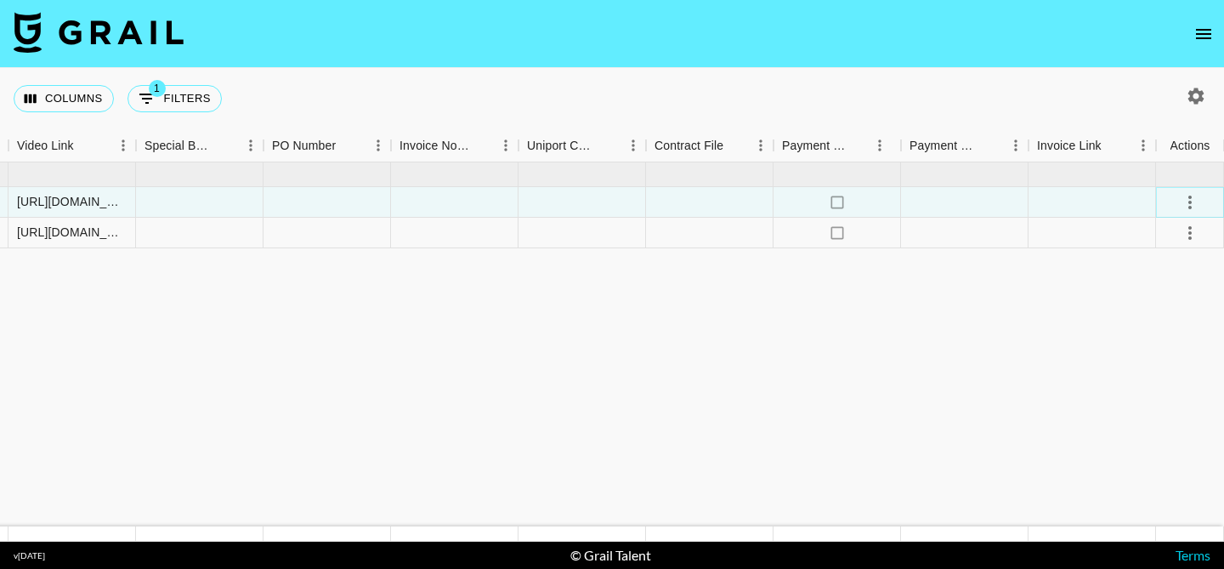
click at [1193, 197] on icon "select merge strategy" at bounding box center [1190, 202] width 20 height 20
click at [1153, 353] on div "Approve" at bounding box center [1153, 361] width 52 height 20
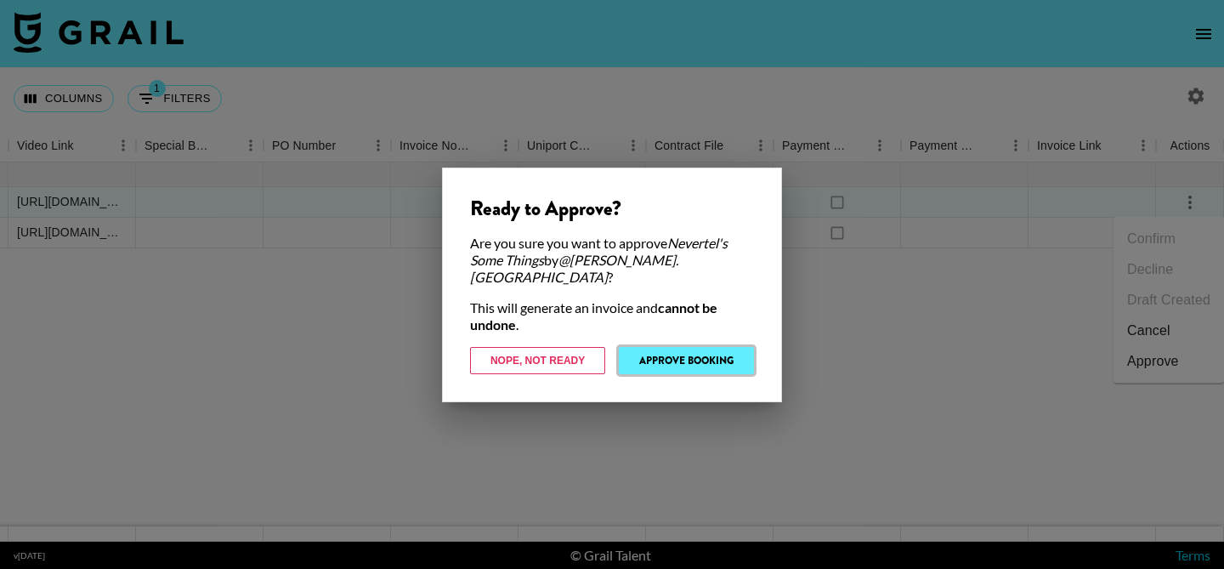
click at [738, 350] on button "Approve Booking" at bounding box center [686, 360] width 135 height 27
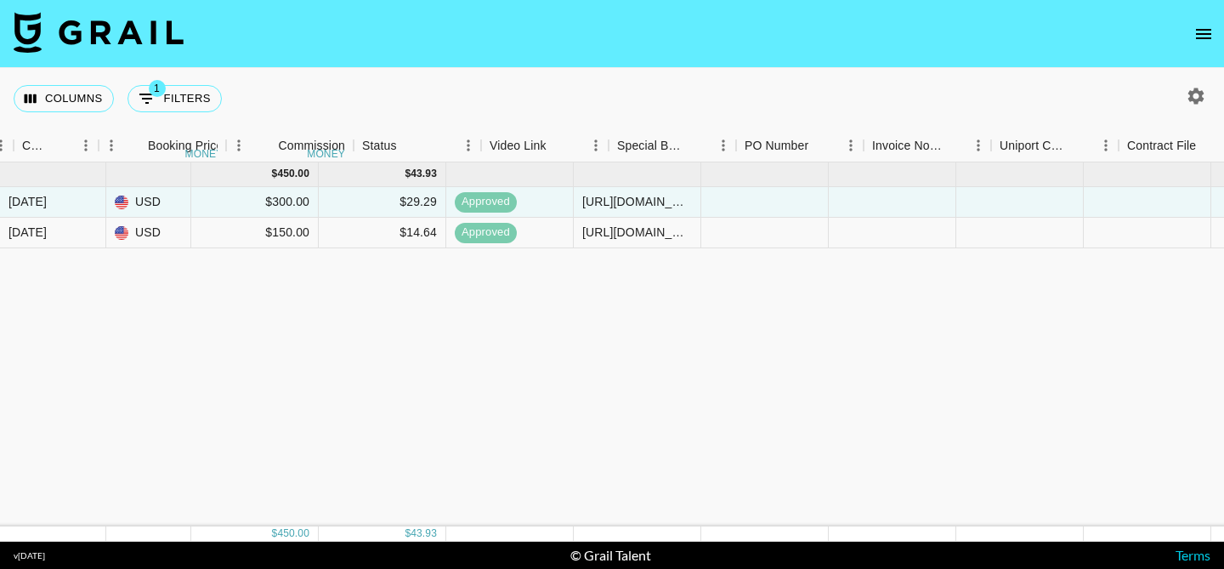
scroll to position [0, 1174]
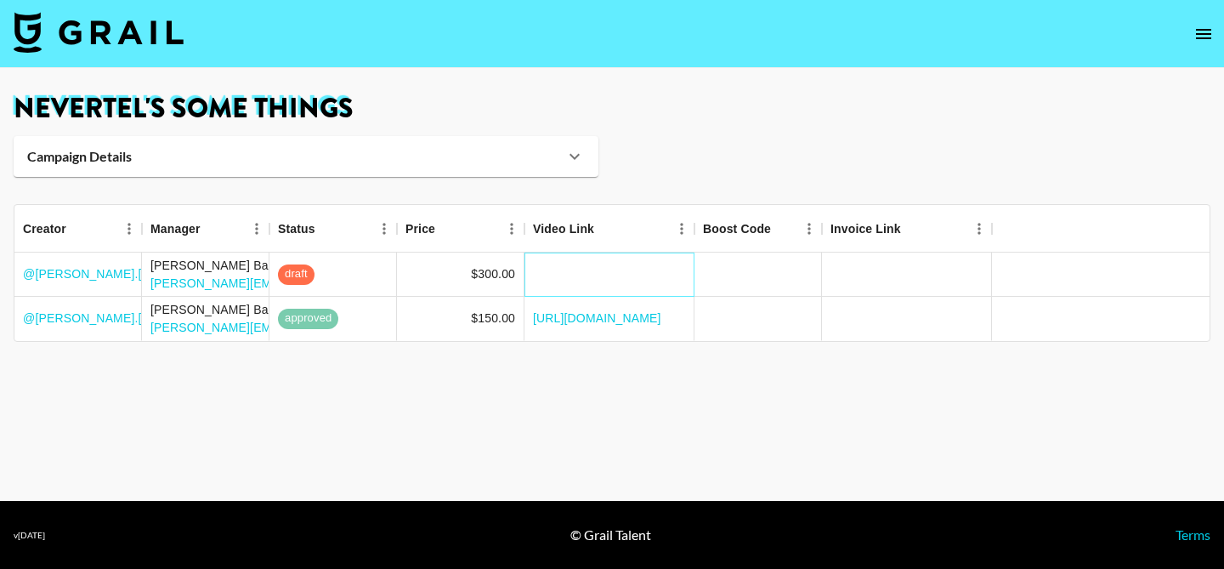
click at [614, 266] on div at bounding box center [610, 275] width 170 height 44
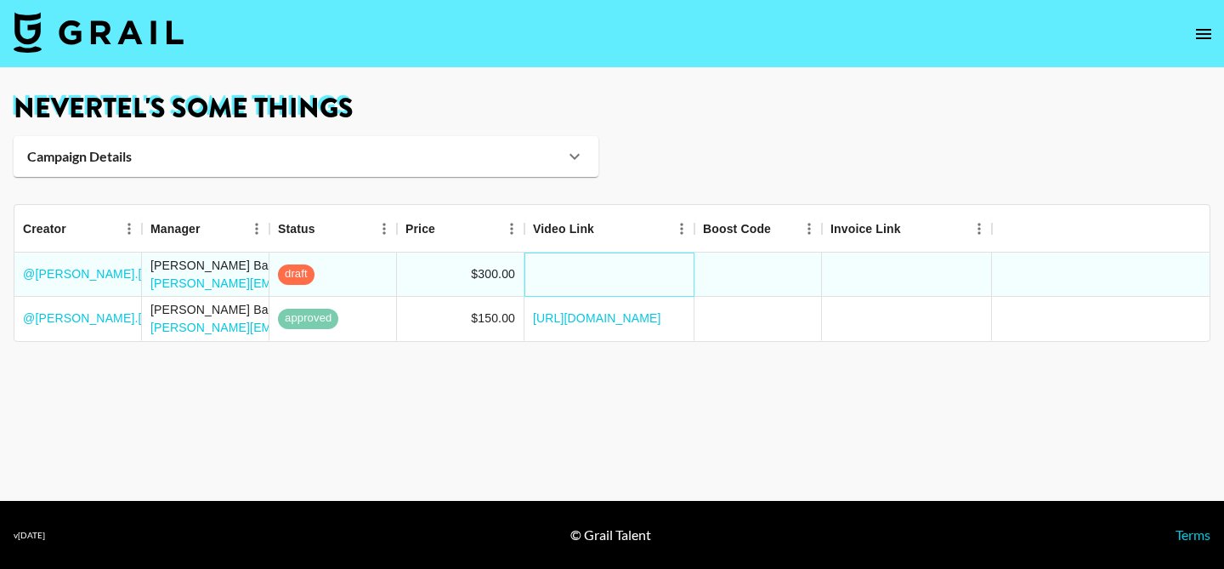
click at [614, 266] on div at bounding box center [610, 275] width 170 height 44
